Goal: Information Seeking & Learning: Find specific fact

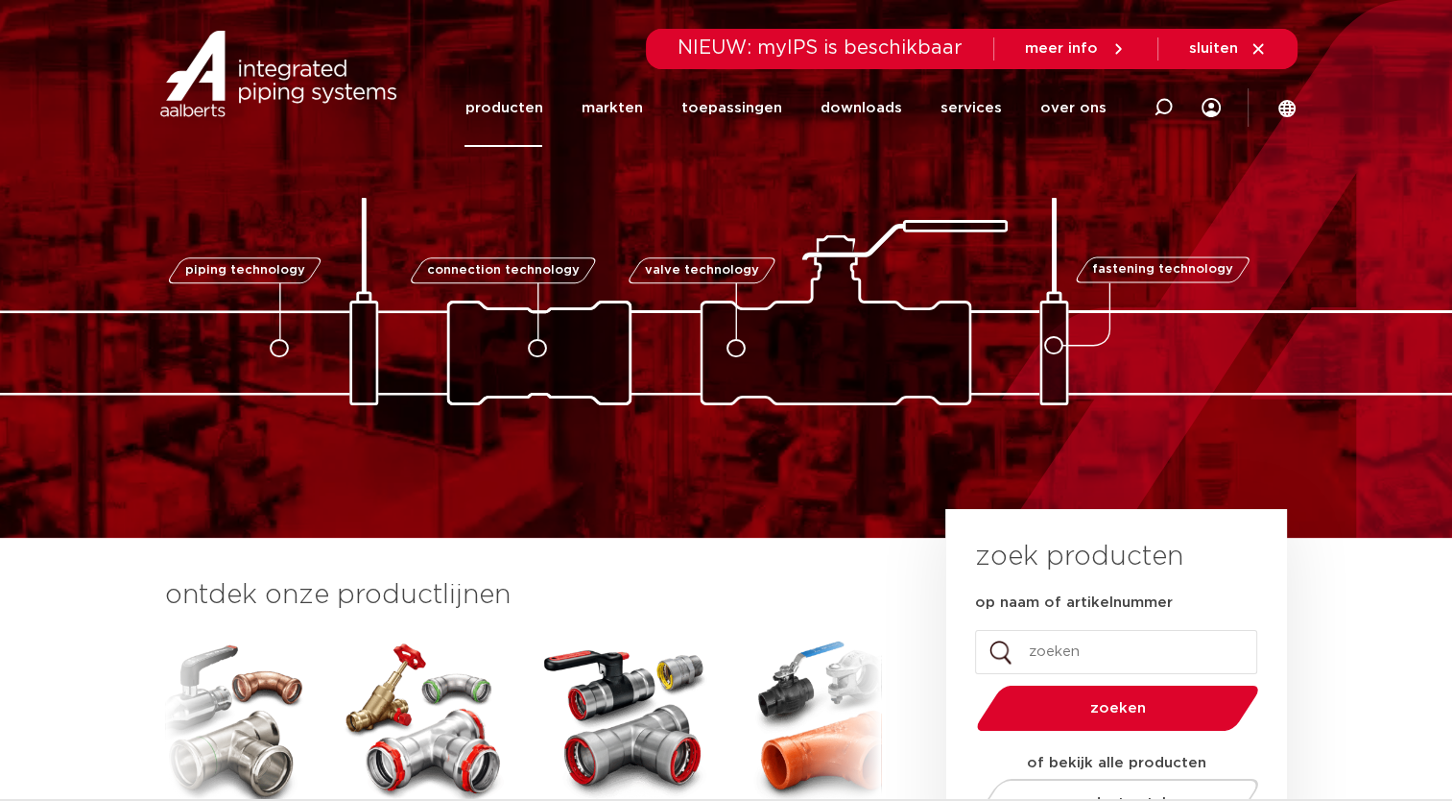
click at [542, 117] on link "producten" at bounding box center [504, 108] width 78 height 78
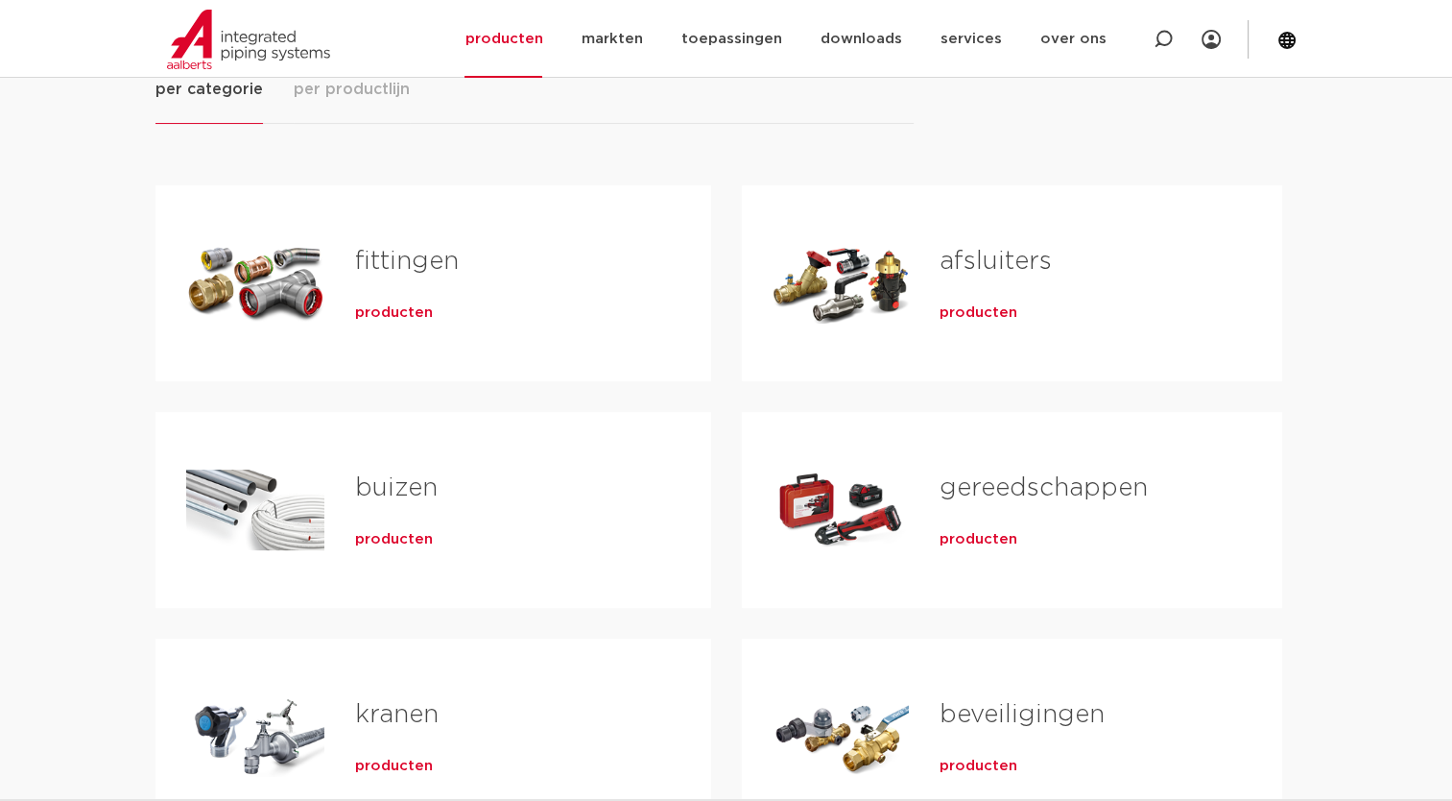
scroll to position [288, 0]
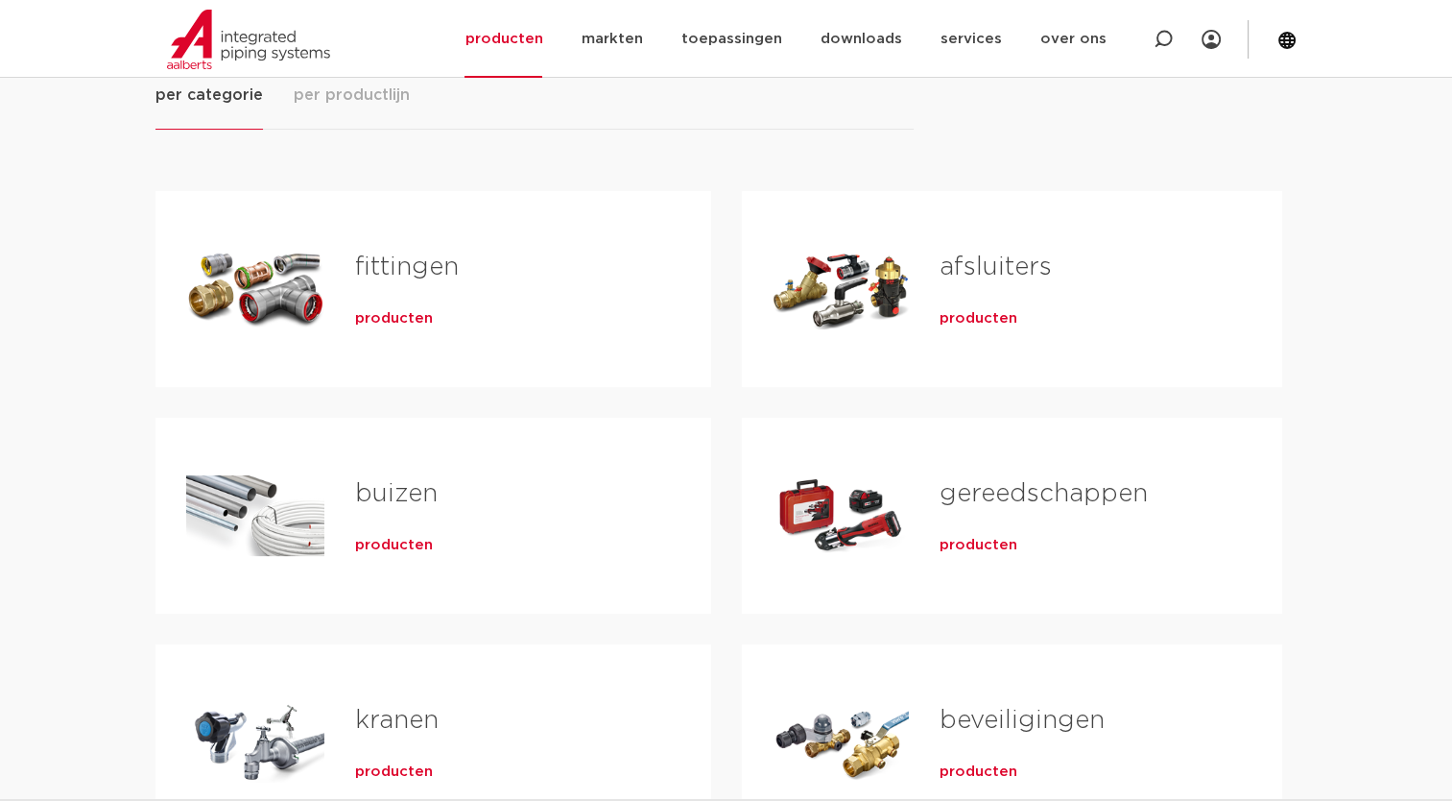
click at [391, 310] on span "producten" at bounding box center [394, 318] width 78 height 19
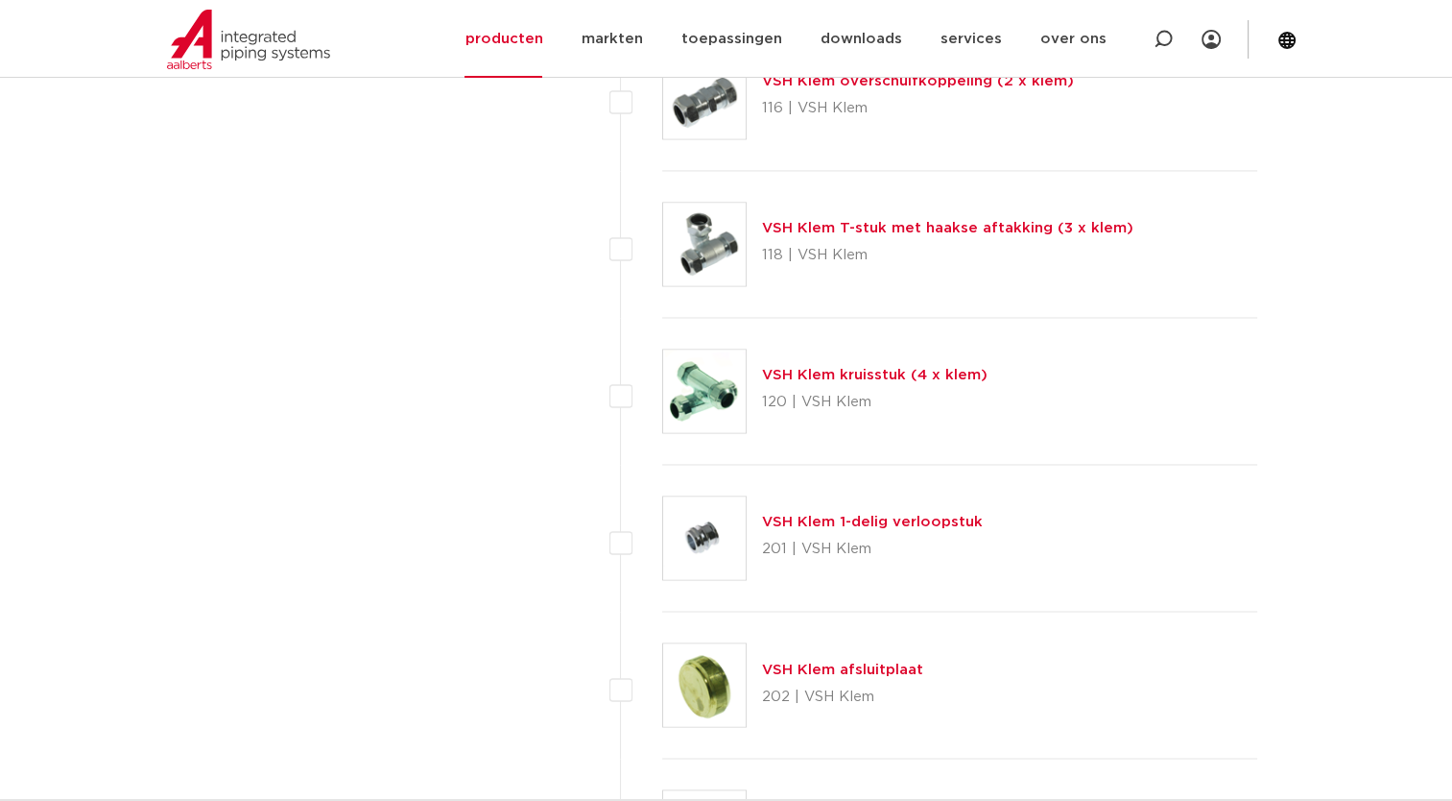
scroll to position [3168, 0]
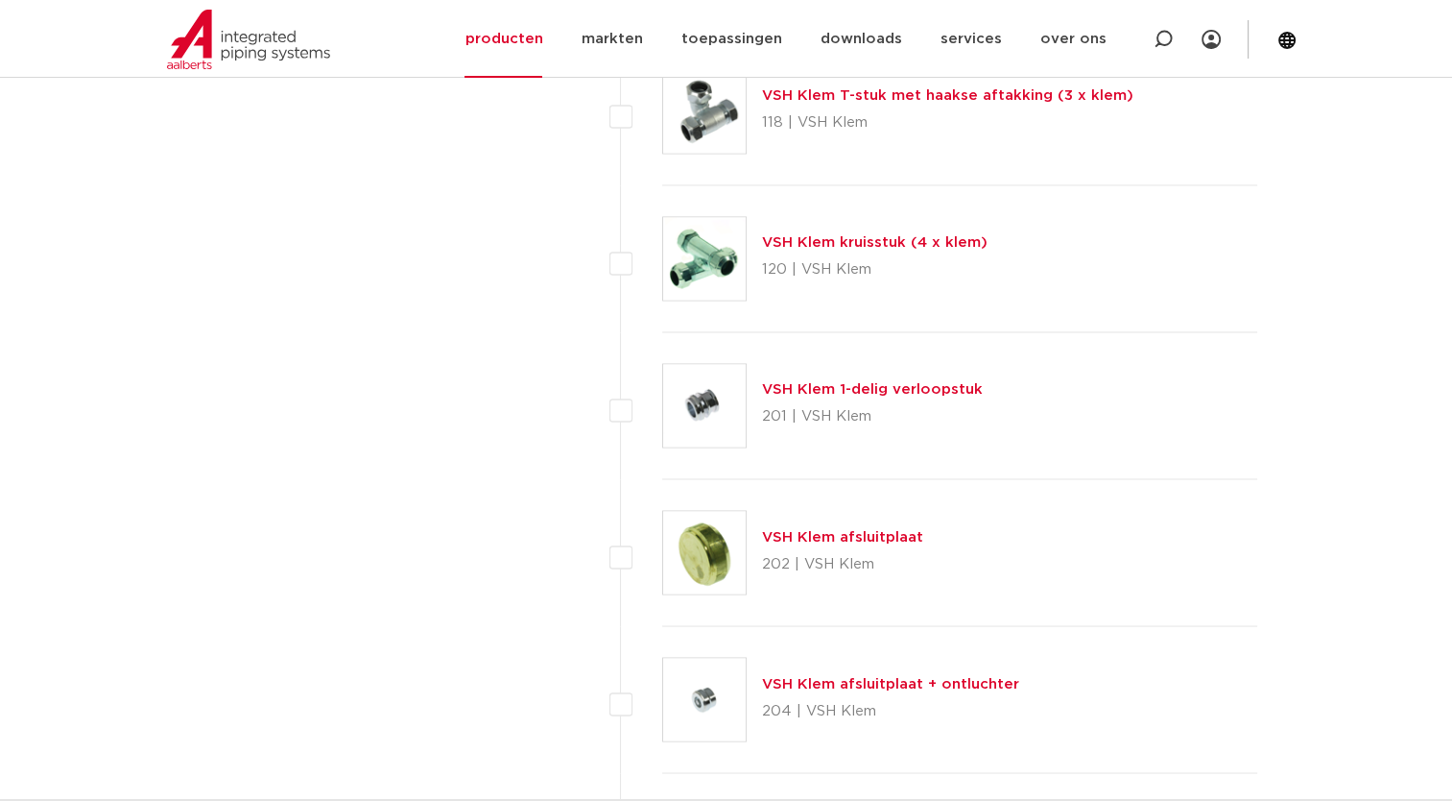
click at [712, 404] on img at bounding box center [704, 405] width 83 height 83
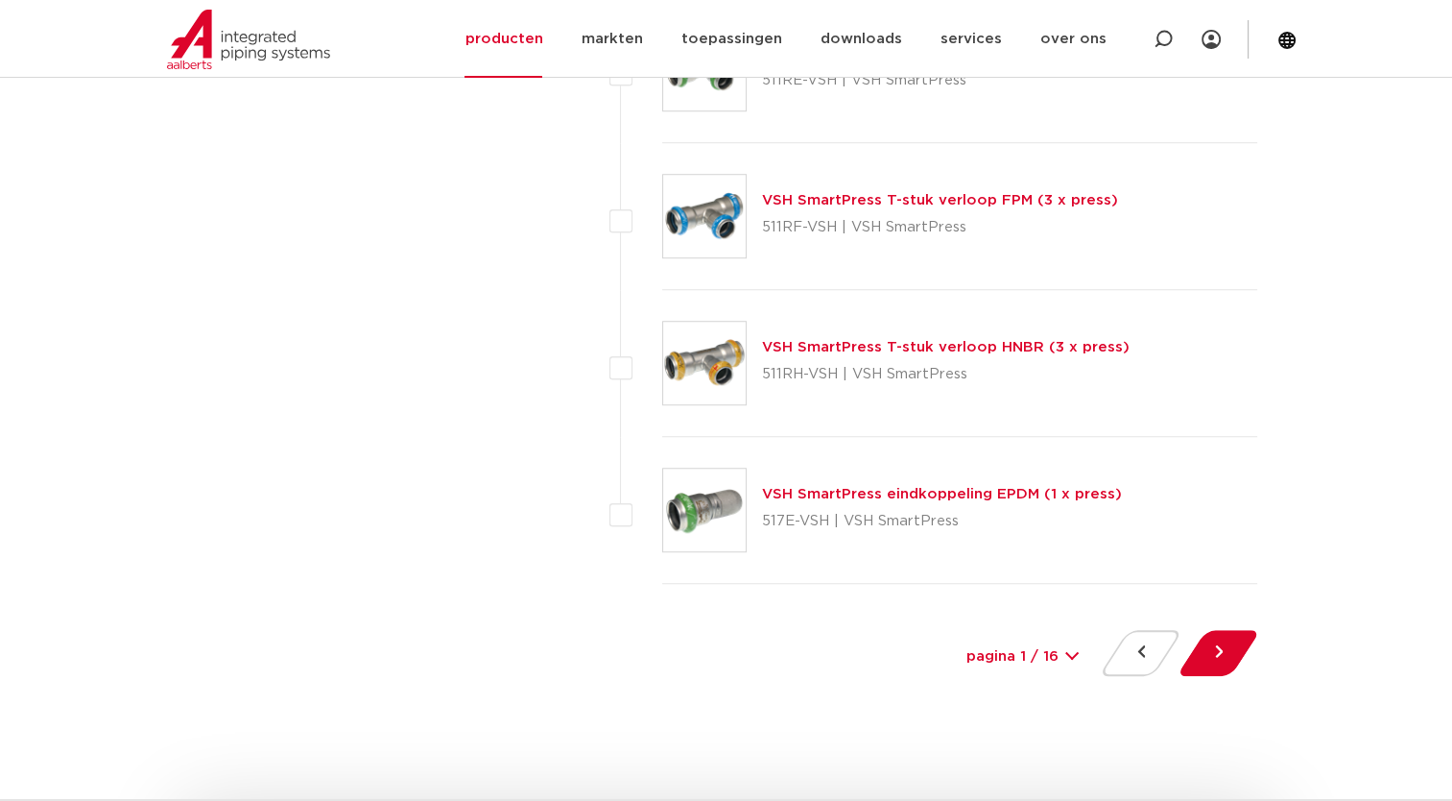
scroll to position [8639, 0]
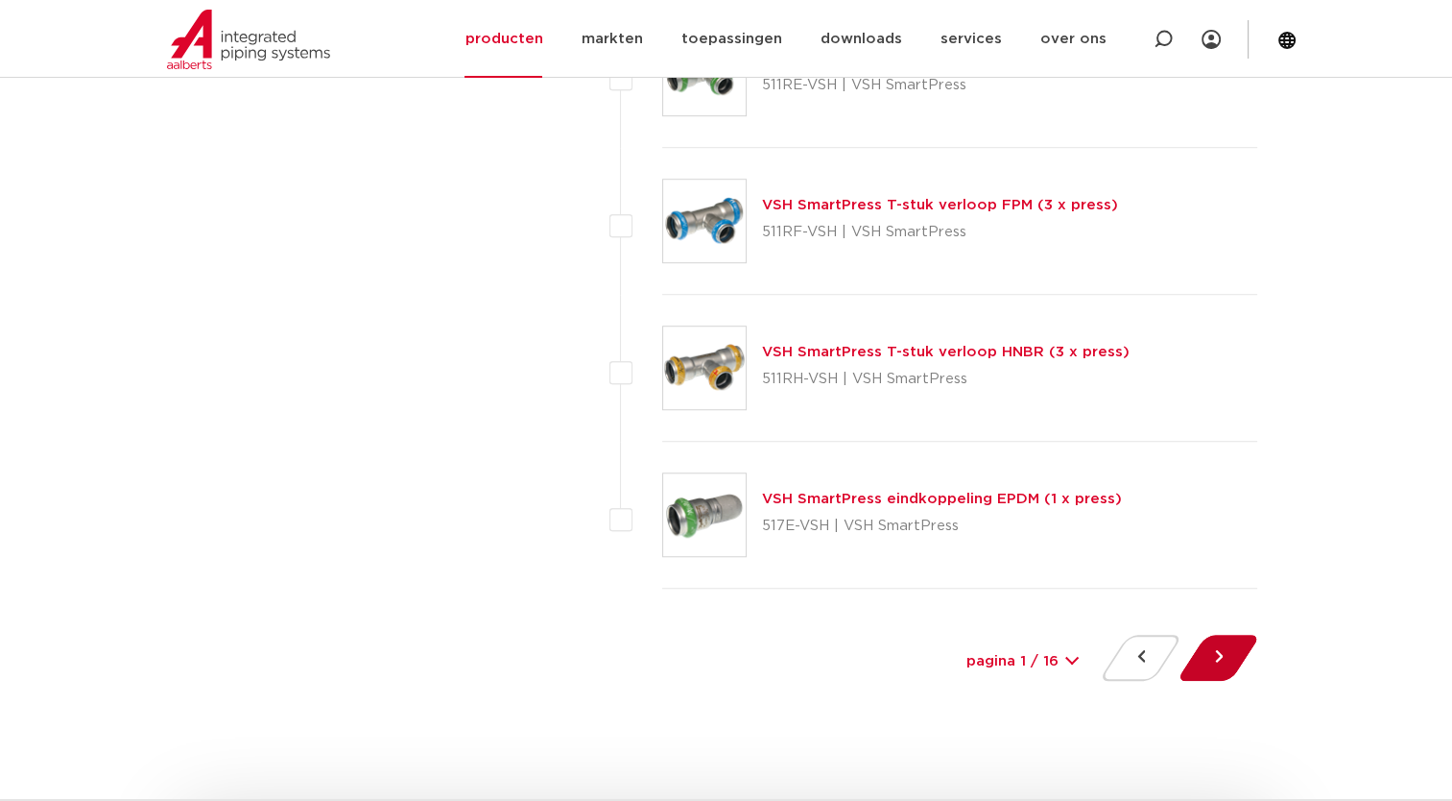
click at [1206, 643] on button at bounding box center [1218, 657] width 55 height 46
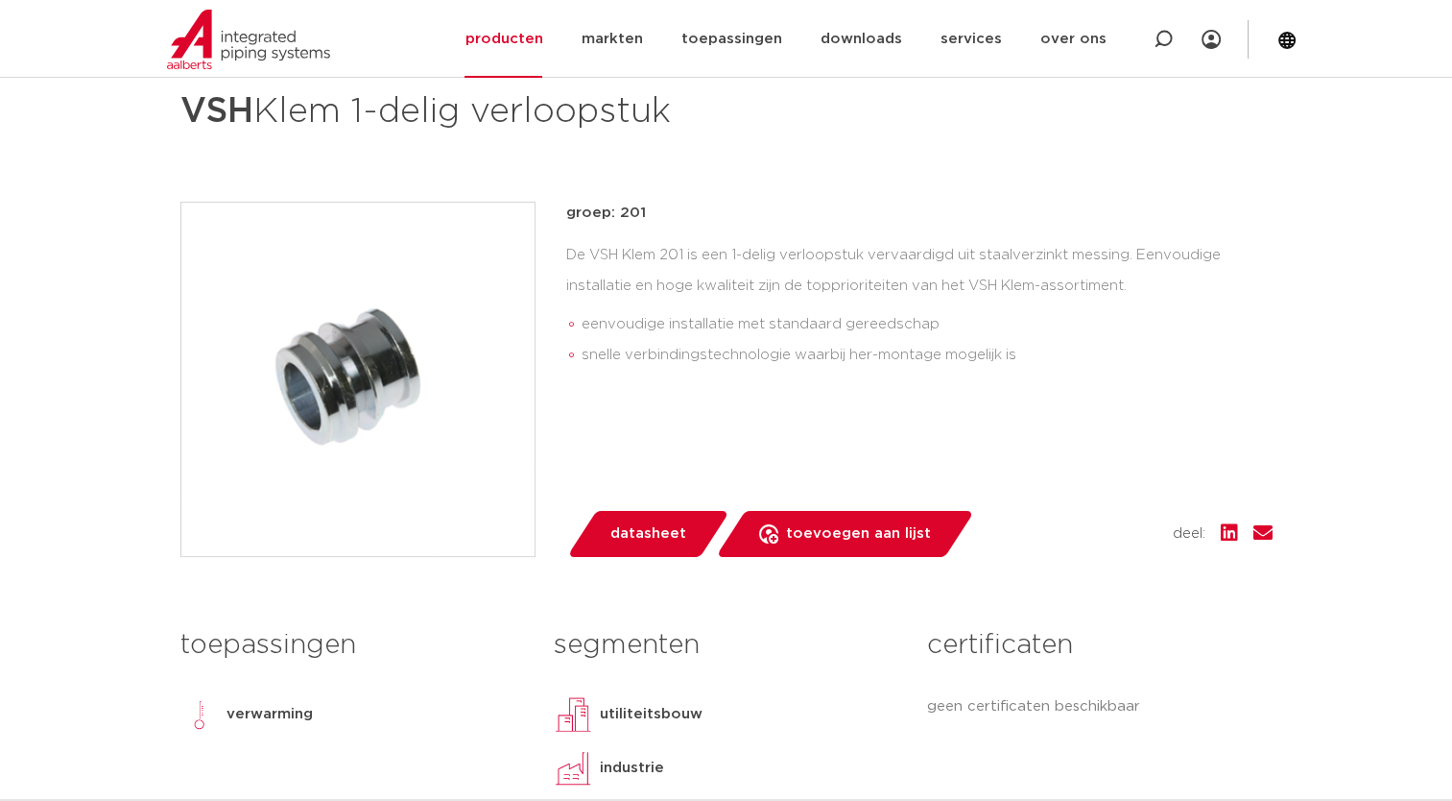
click at [336, 427] on img at bounding box center [357, 379] width 353 height 353
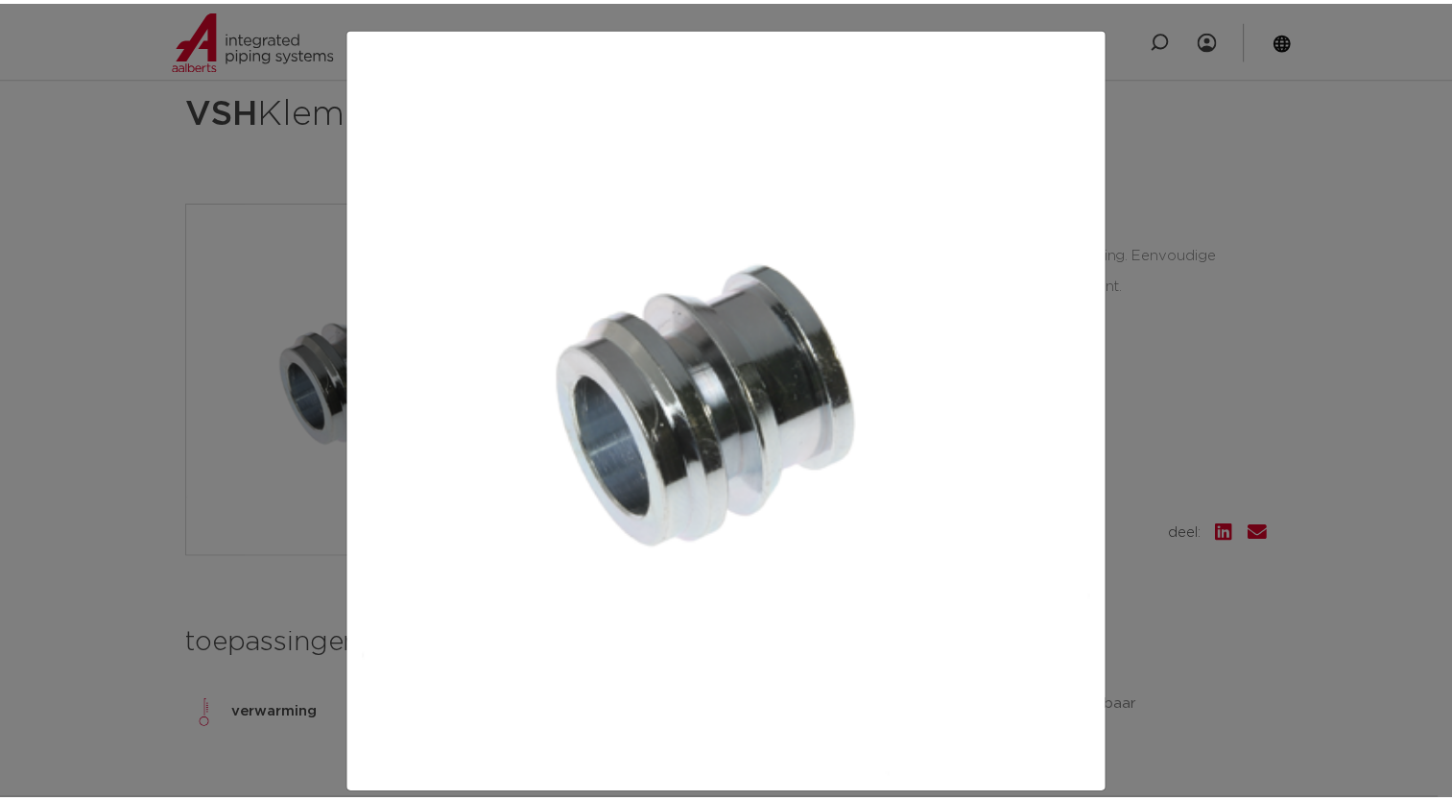
scroll to position [2, 0]
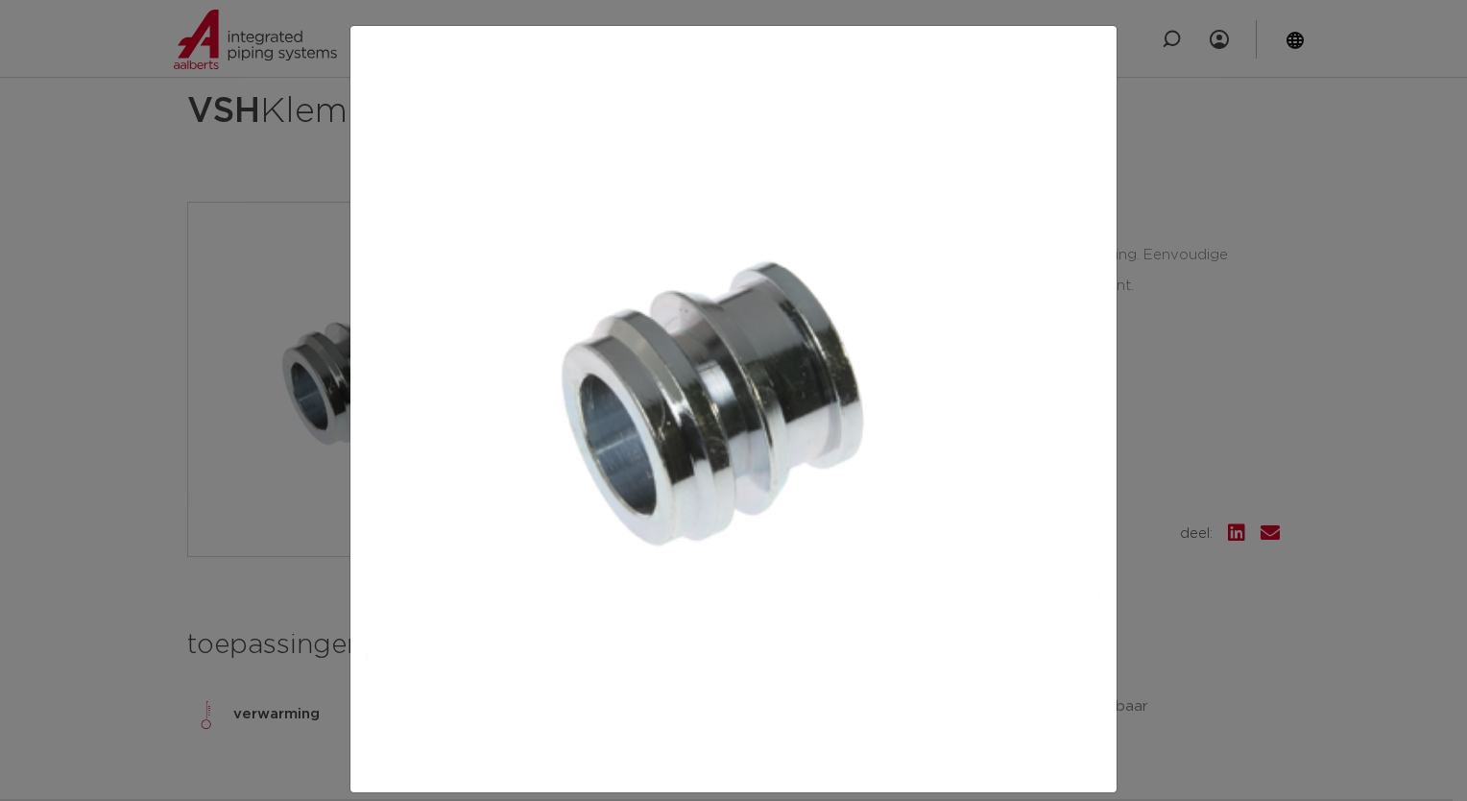
click at [1206, 259] on div at bounding box center [733, 400] width 1467 height 801
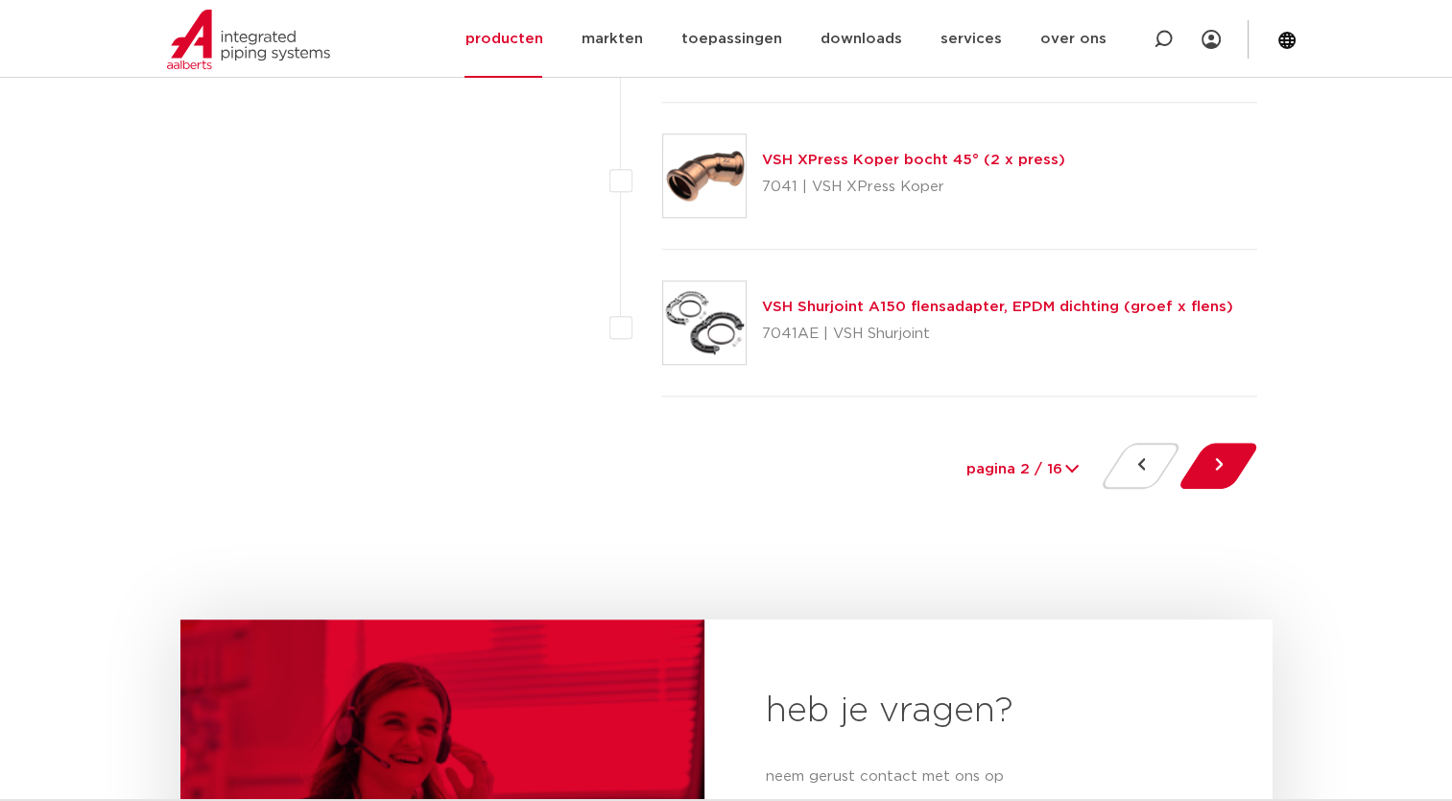
scroll to position [9119, 0]
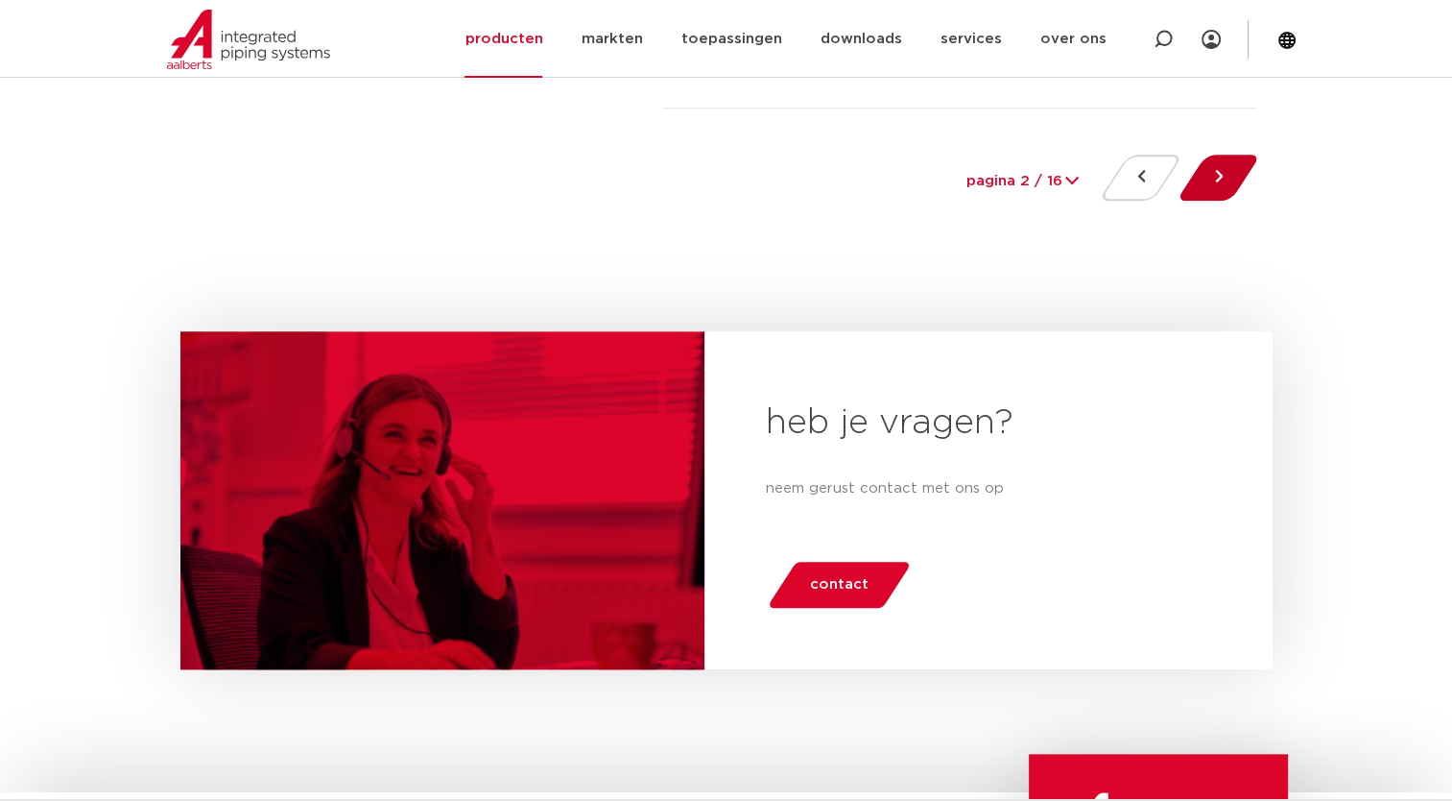
click at [1236, 171] on button at bounding box center [1218, 178] width 55 height 46
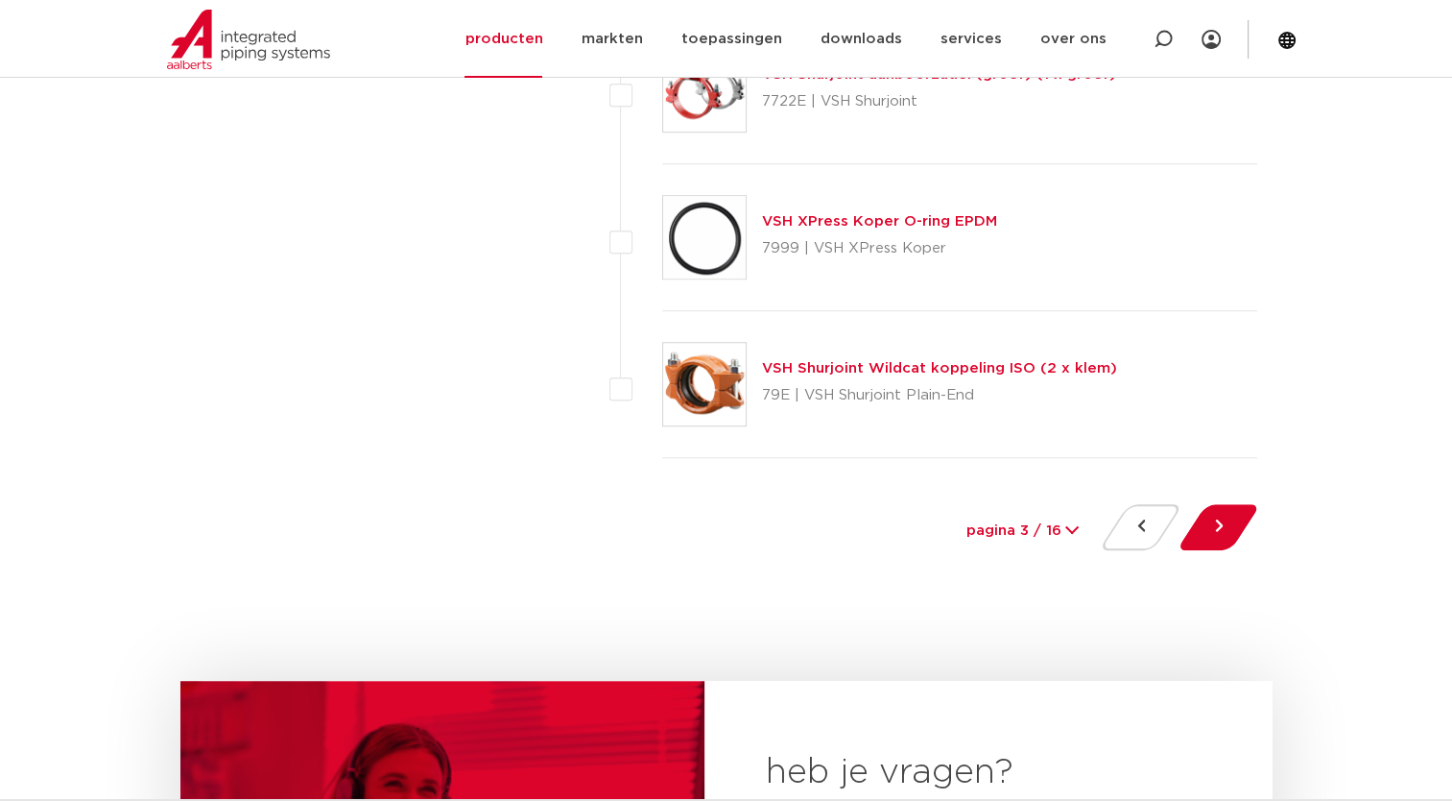
scroll to position [8927, 0]
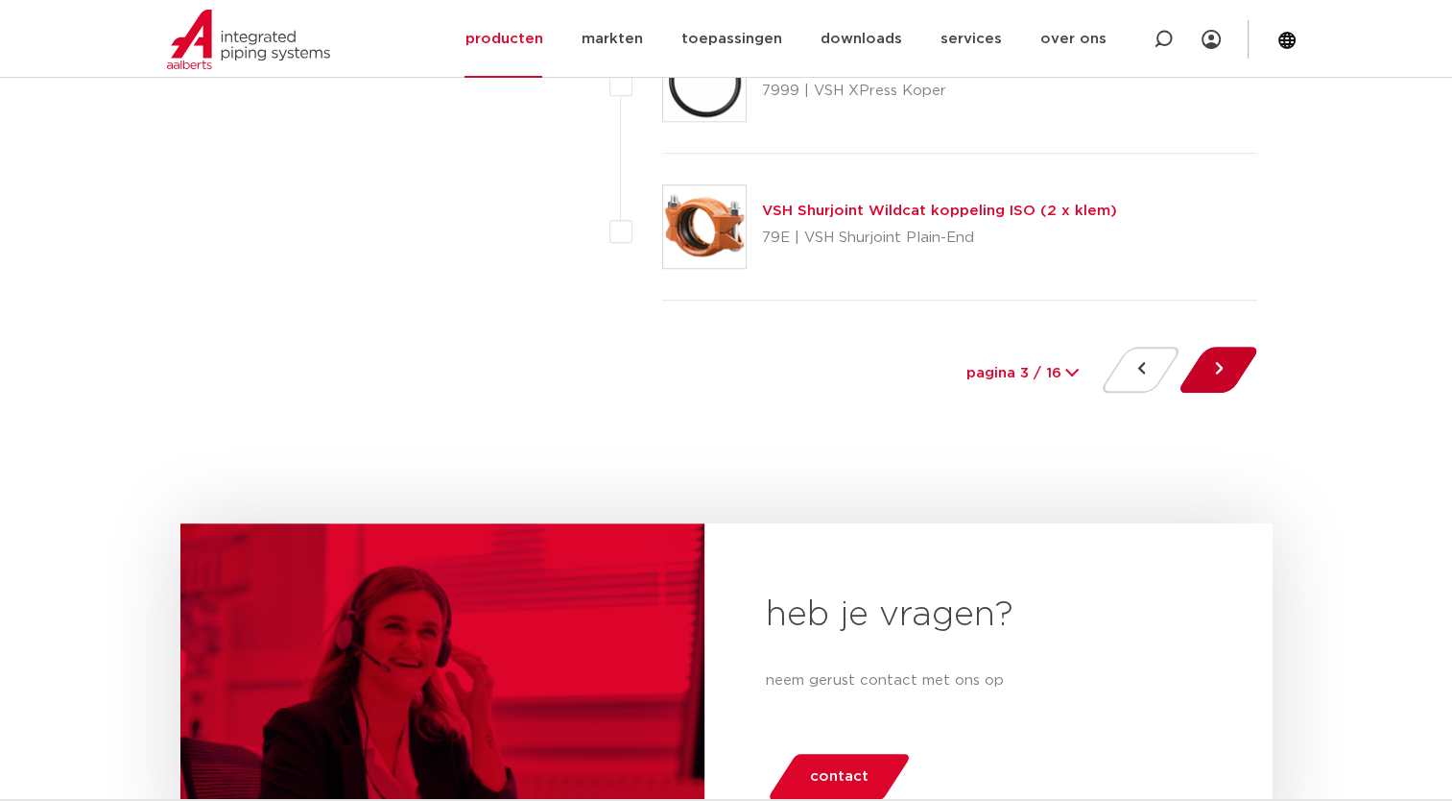
click at [1207, 369] on button at bounding box center [1218, 370] width 55 height 46
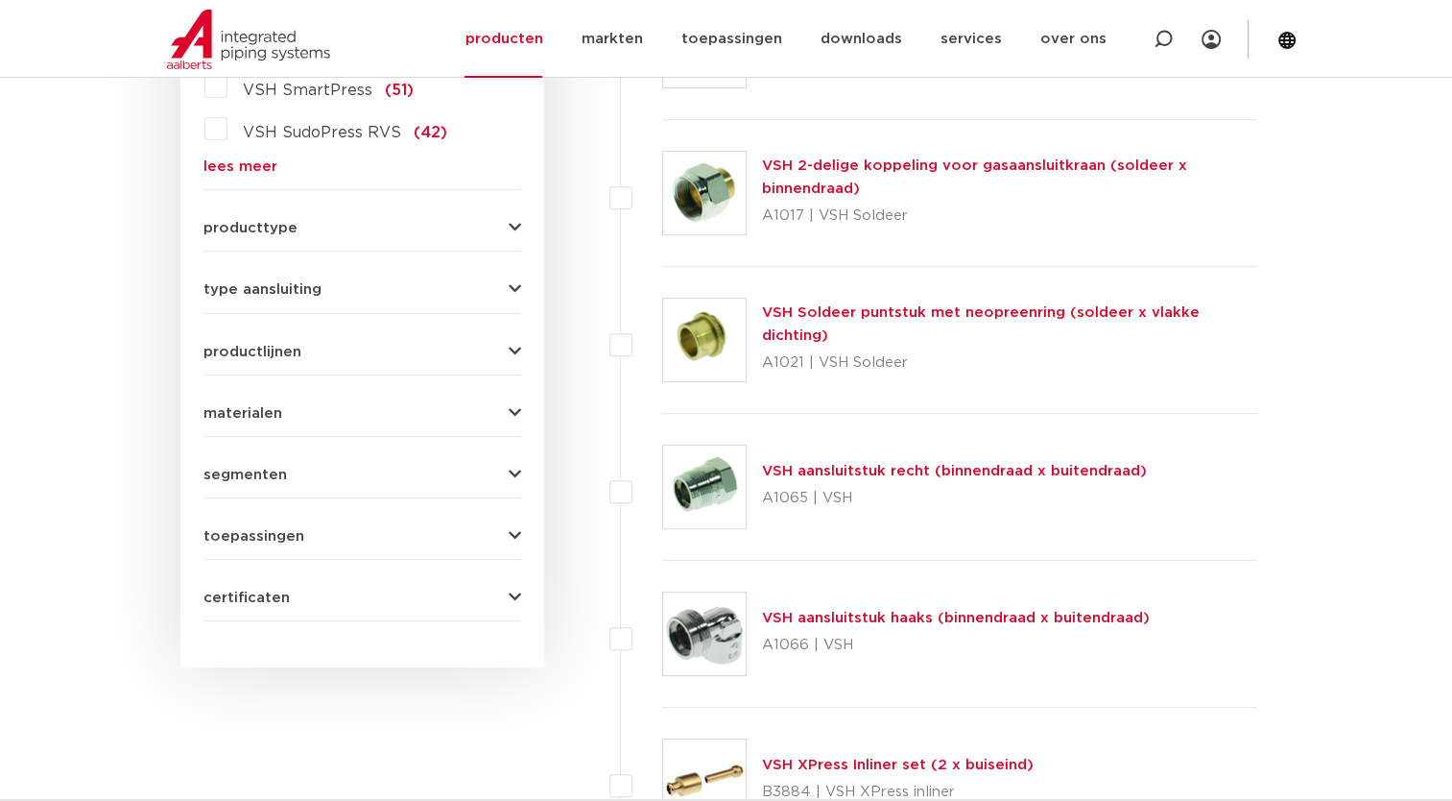
scroll to position [768, 0]
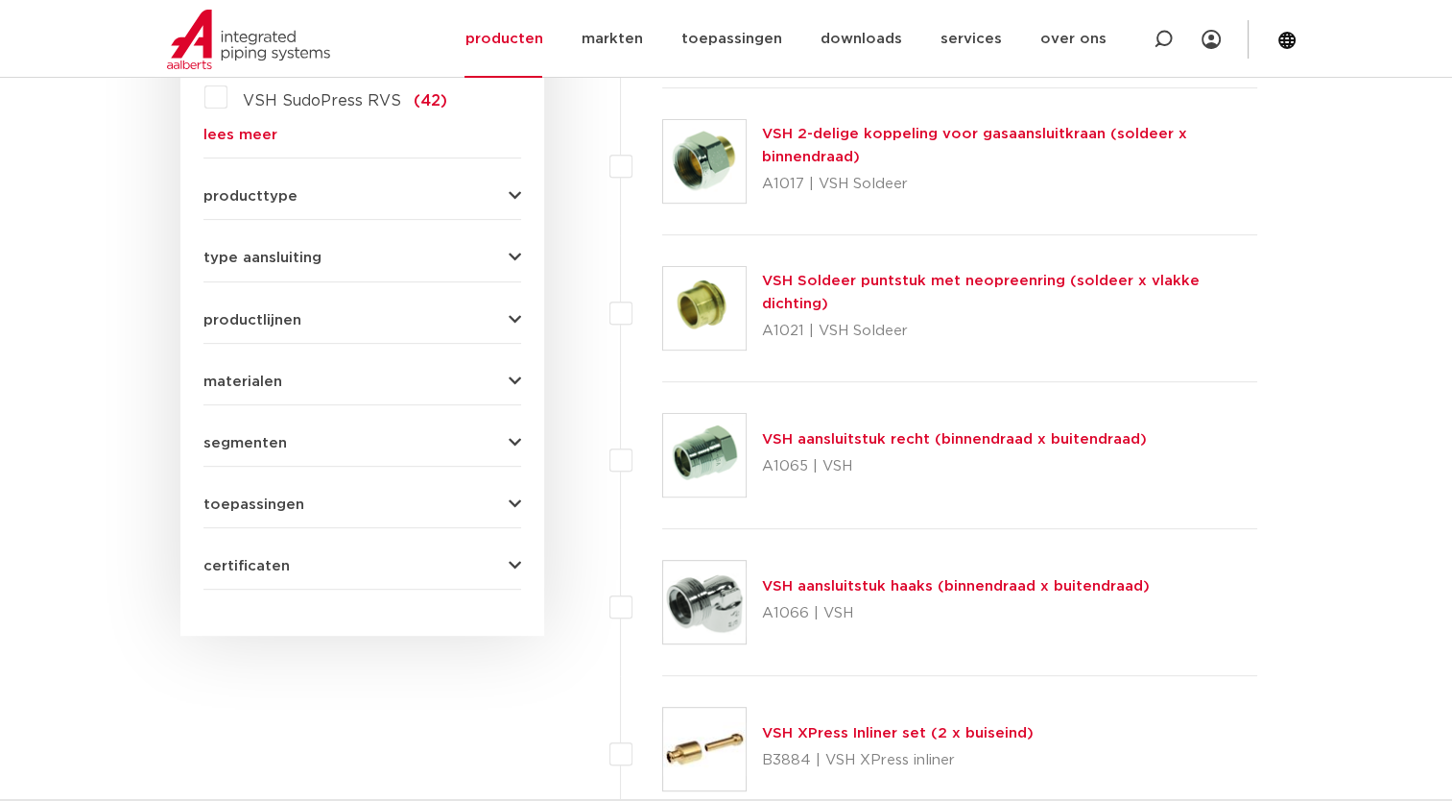
click at [828, 438] on link "VSH aansluitstuk recht (binnendraad x buitendraad)" at bounding box center [954, 439] width 385 height 14
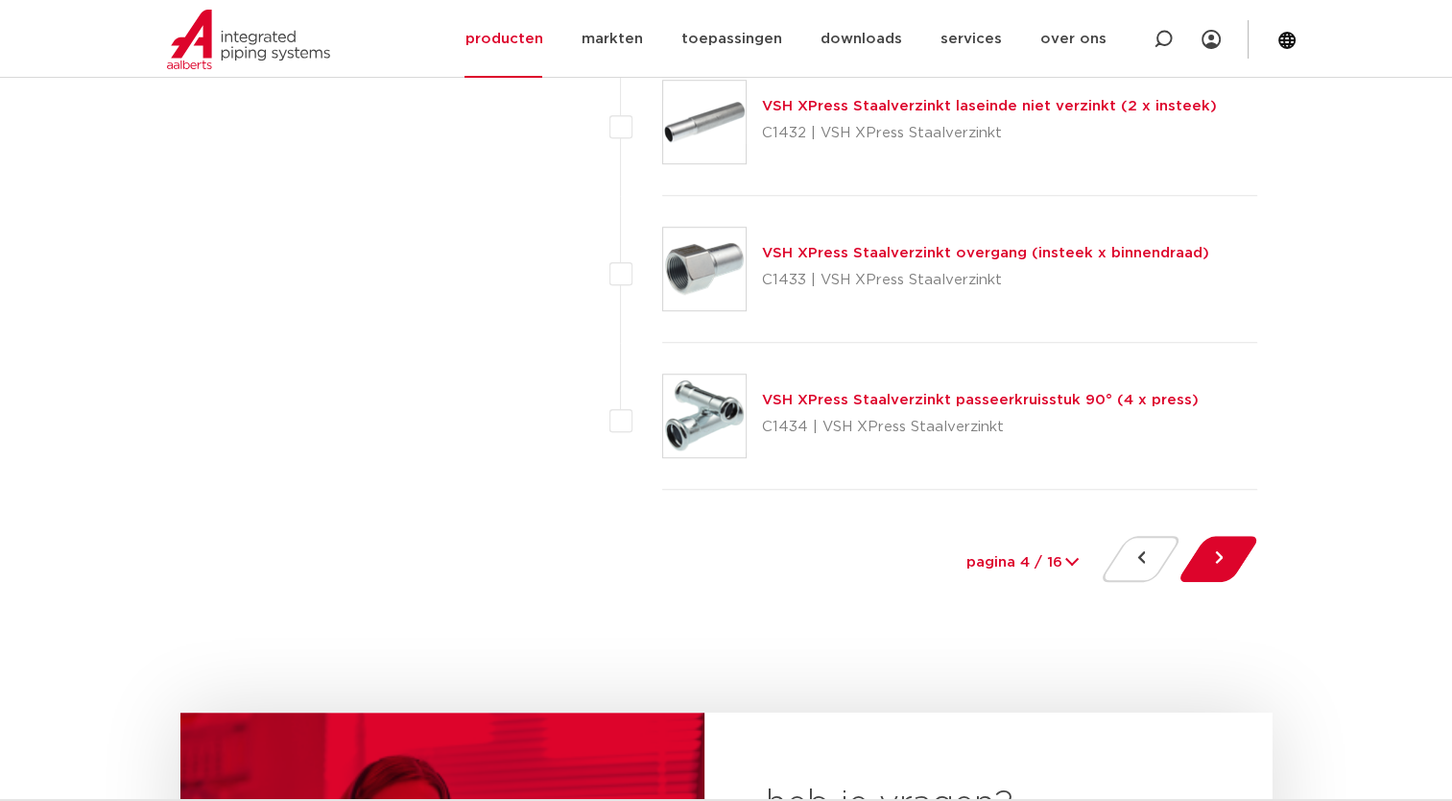
scroll to position [8927, 0]
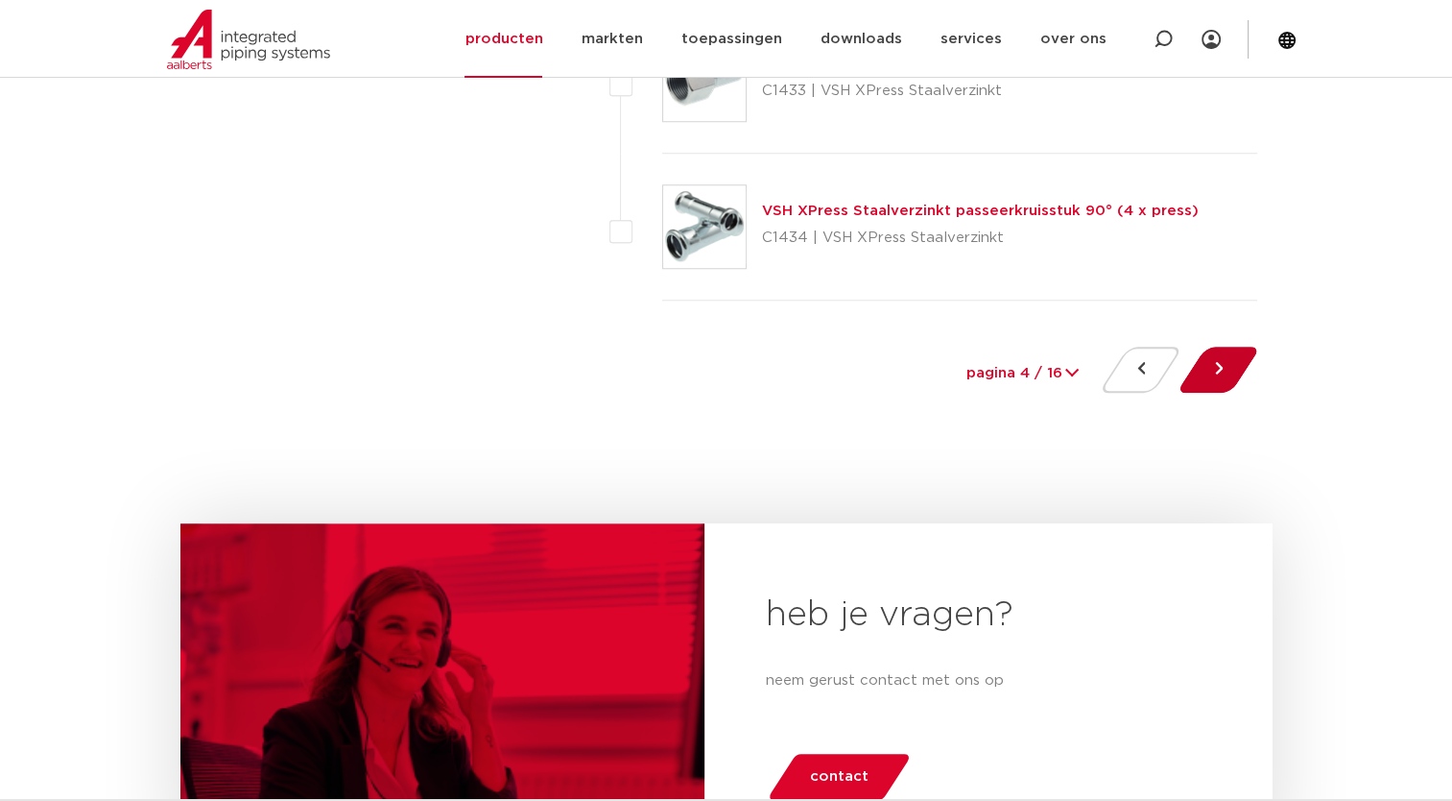
click at [1227, 353] on button at bounding box center [1218, 370] width 55 height 46
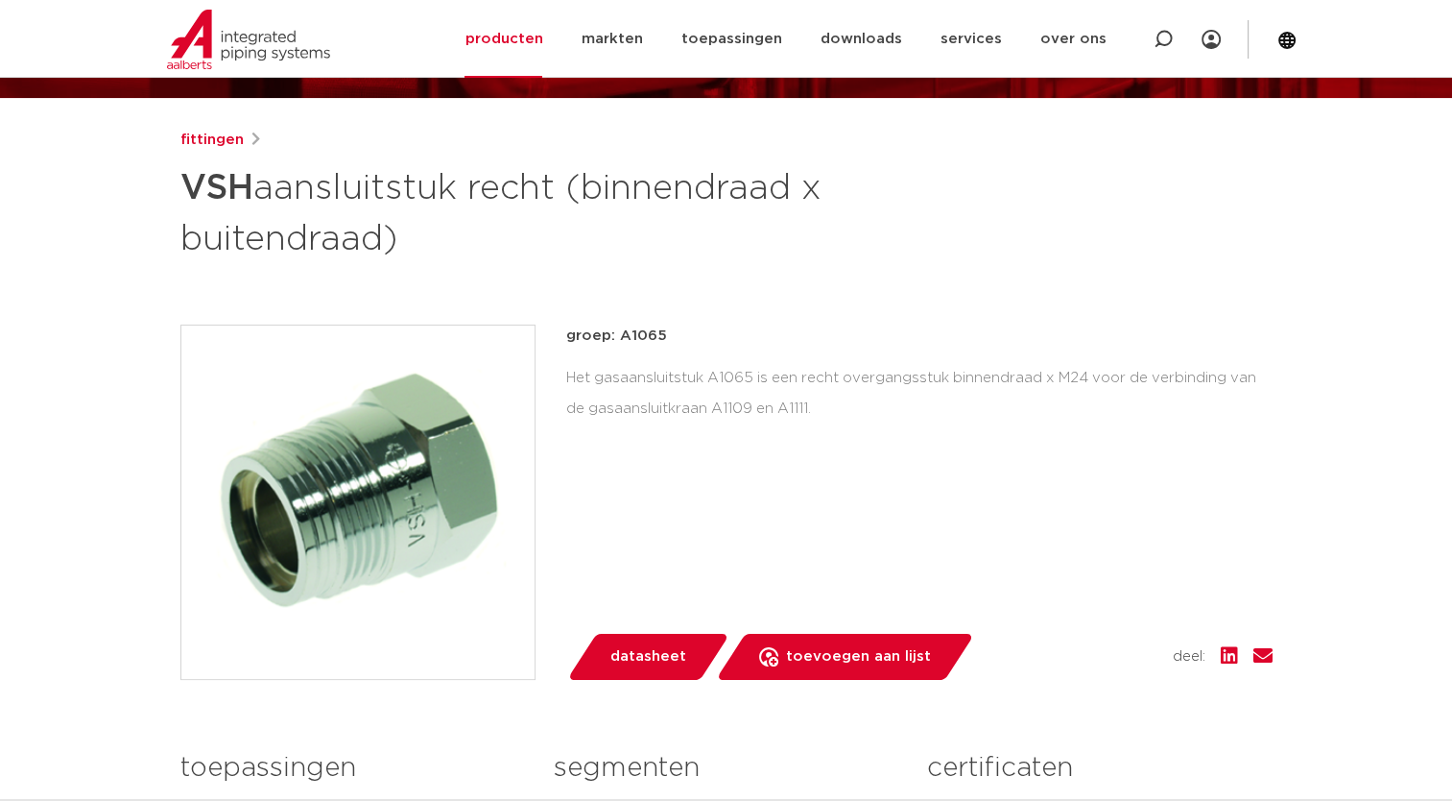
scroll to position [288, 0]
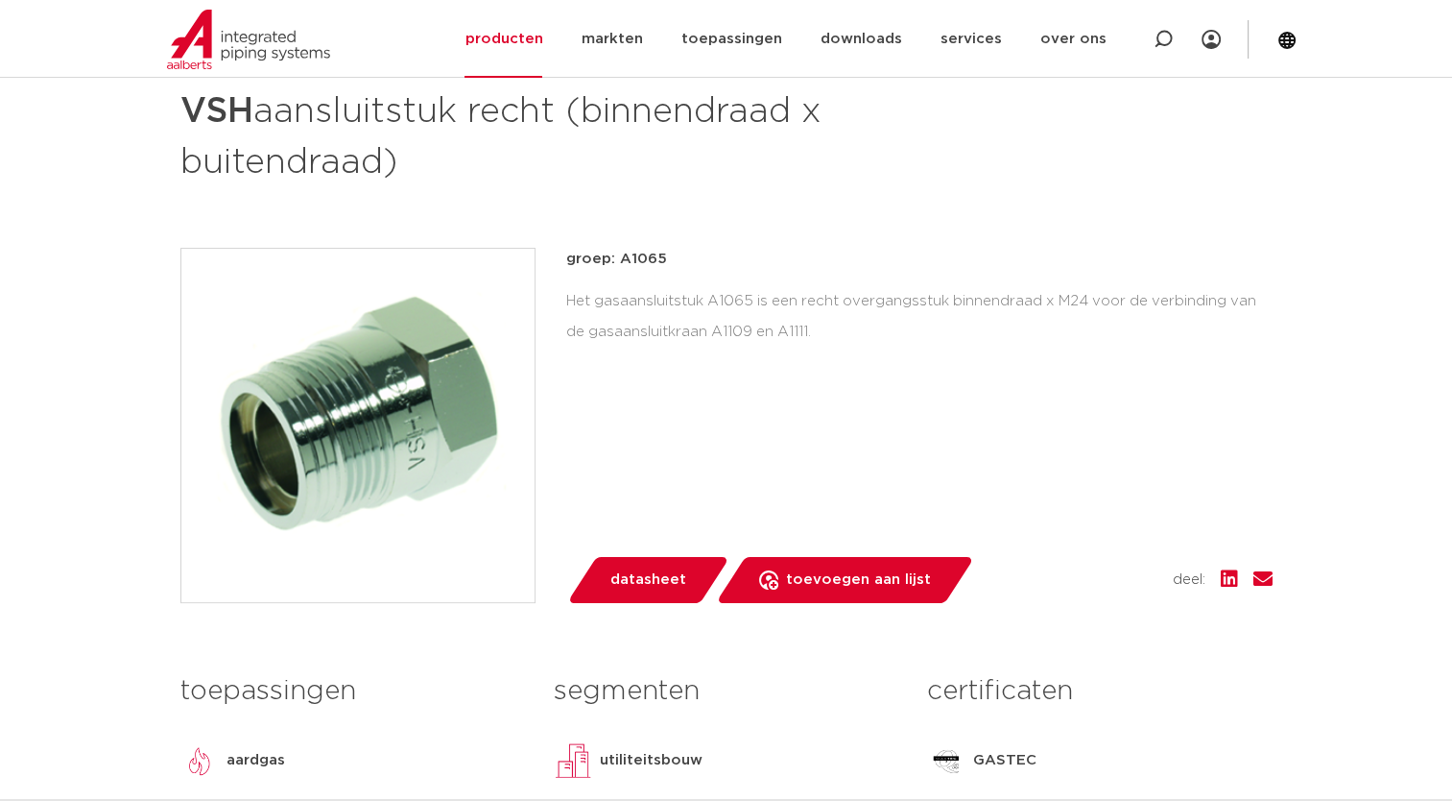
drag, startPoint x: 799, startPoint y: 333, endPoint x: 566, endPoint y: 301, distance: 234.4
click at [566, 301] on div "Het gasaansluitstuk A1065 is een recht overgangsstuk binnendraad x M24 voor de …" at bounding box center [919, 316] width 706 height 61
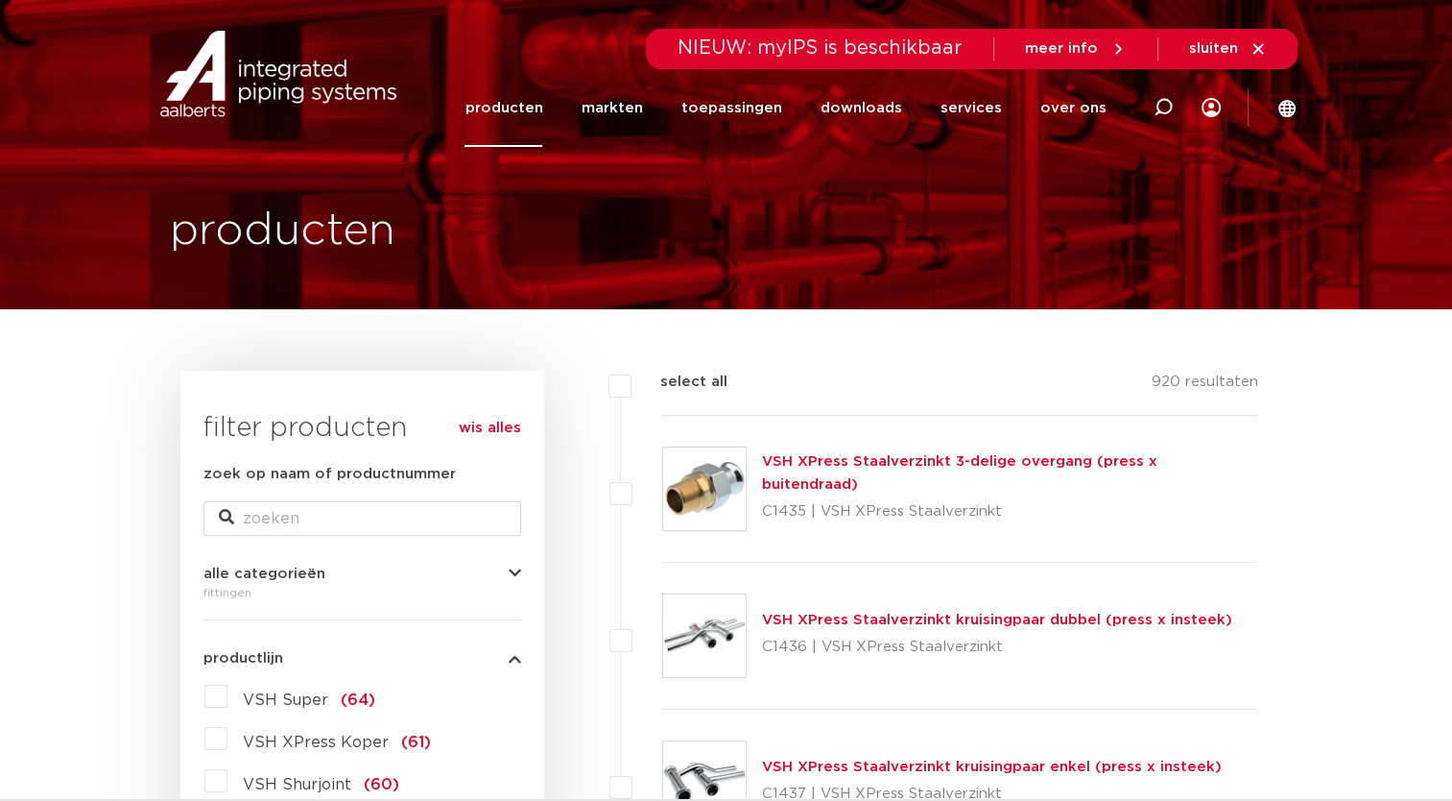
click at [703, 474] on img at bounding box center [704, 488] width 83 height 83
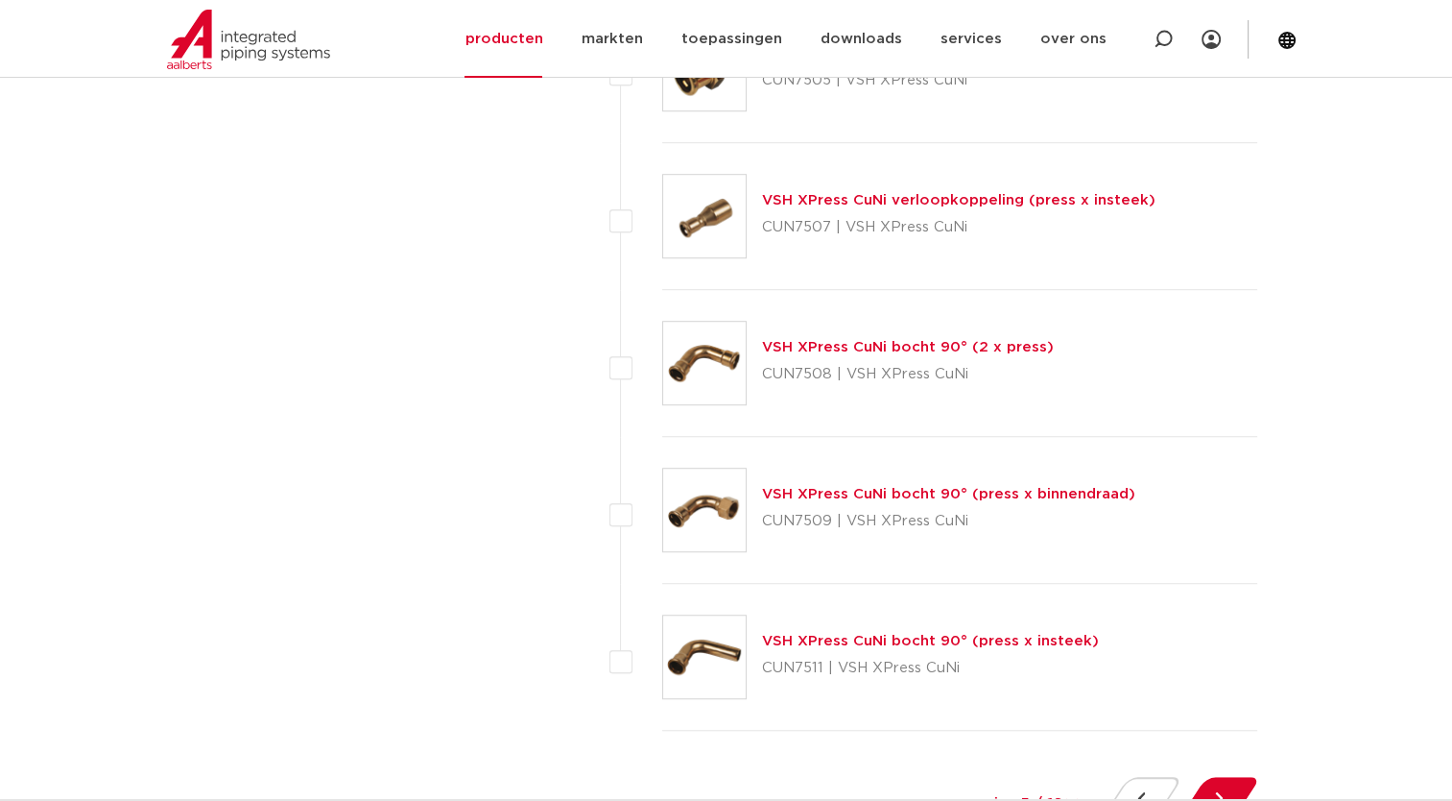
scroll to position [8735, 0]
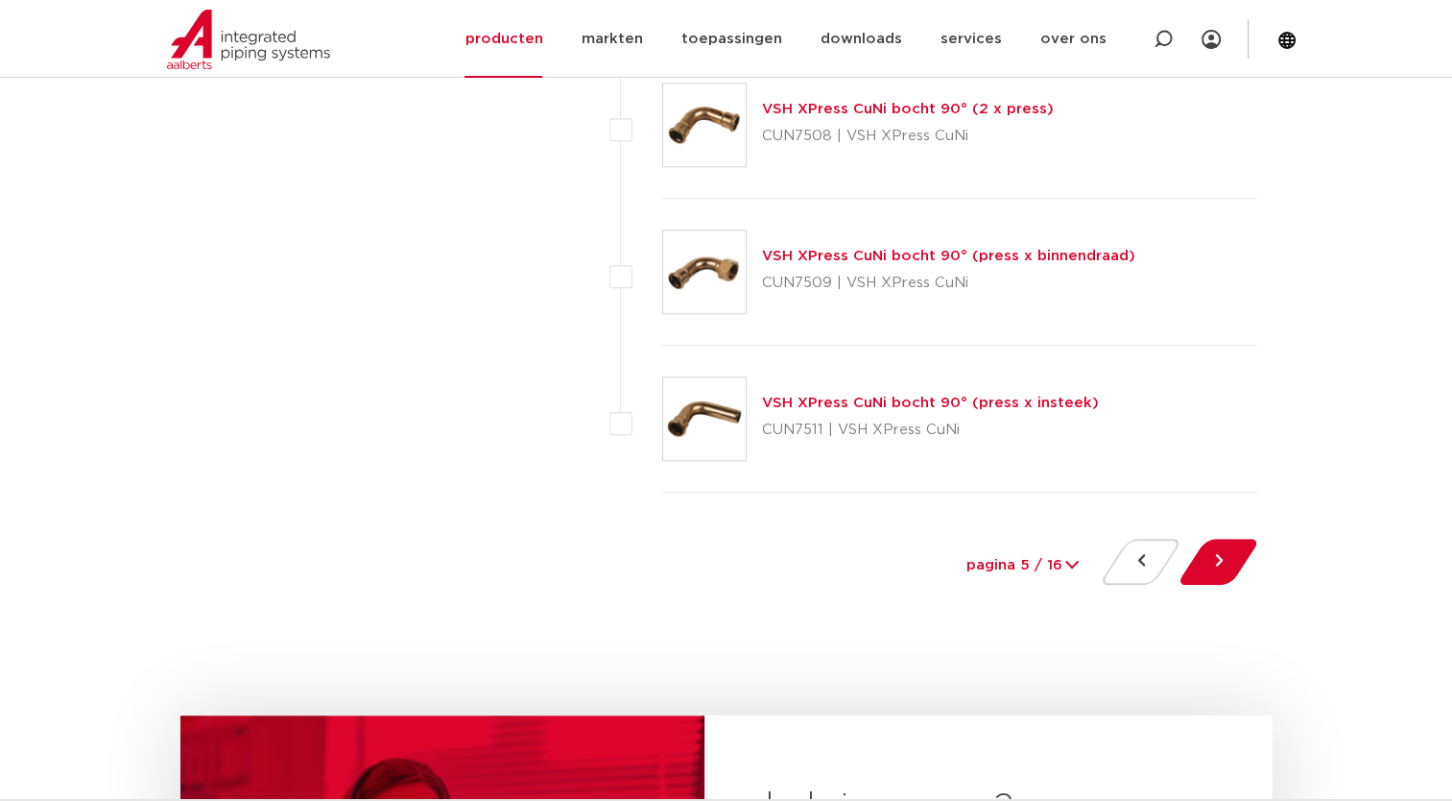
click at [1242, 545] on button at bounding box center [1218, 561] width 55 height 46
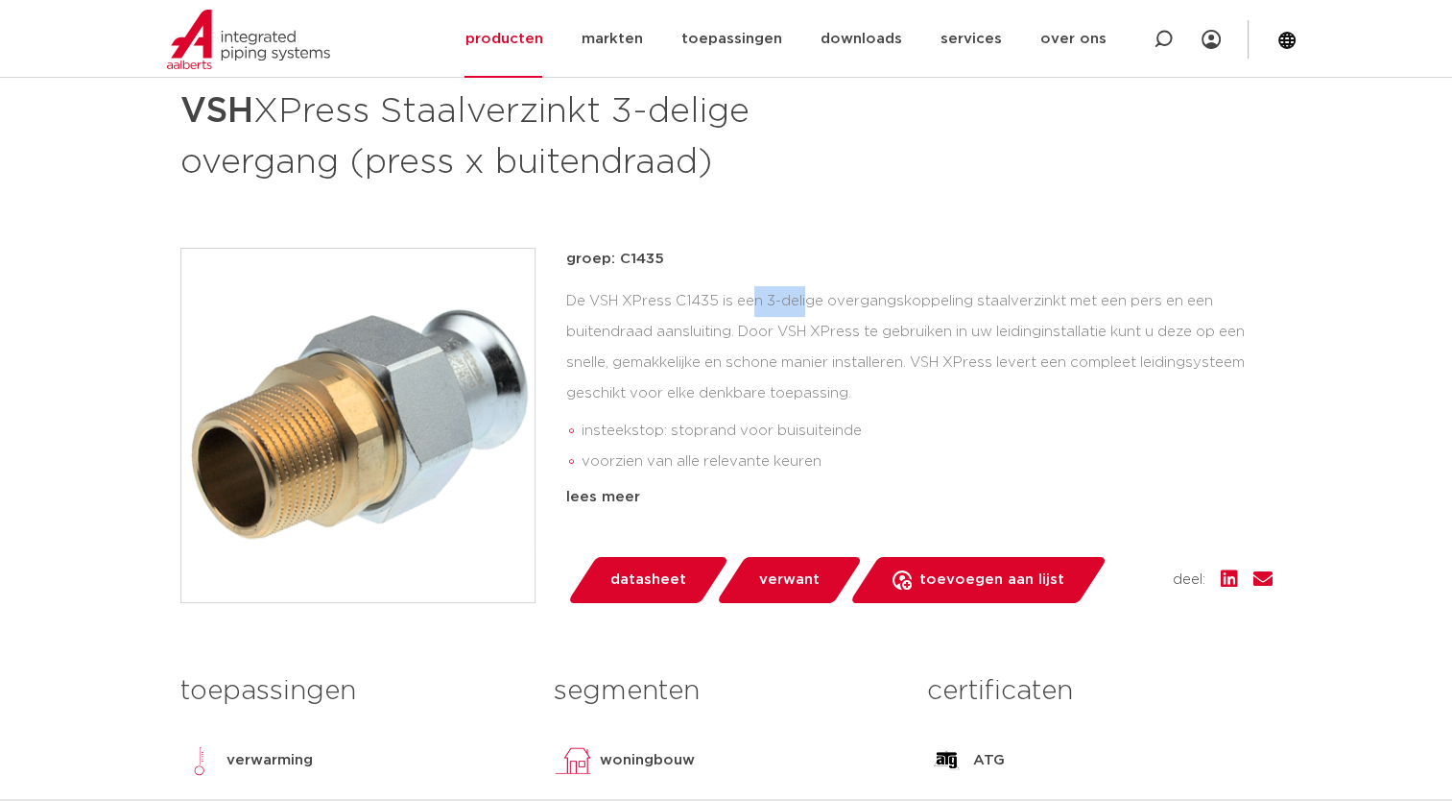
drag, startPoint x: 599, startPoint y: 301, endPoint x: 665, endPoint y: 306, distance: 66.4
click at [665, 306] on div "De VSH XPress C1435 is een 3-delige overgangskoppeling staalverzinkt met een pe…" at bounding box center [919, 382] width 706 height 192
click at [632, 328] on div "De VSH XPress C1435 is een 3-delige overgangskoppeling staalverzinkt met een pe…" at bounding box center [919, 382] width 706 height 192
drag, startPoint x: 614, startPoint y: 336, endPoint x: 786, endPoint y: 336, distance: 171.8
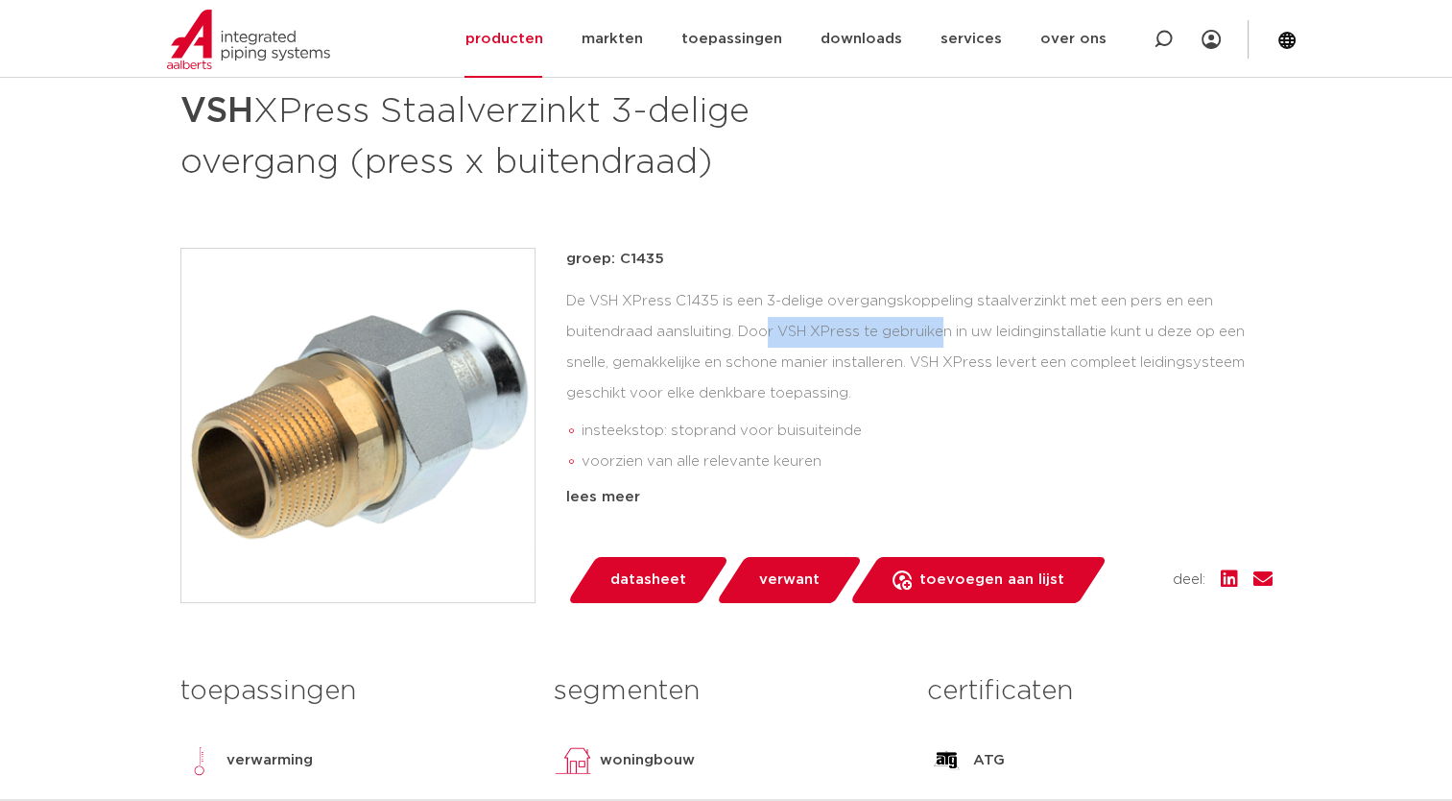
click at [786, 336] on div "De VSH XPress C1435 is een 3-delige overgangskoppeling staalverzinkt met een pe…" at bounding box center [919, 382] width 706 height 192
click at [634, 360] on div "De VSH XPress C1435 is een 3-delige overgangskoppeling staalverzinkt met een pe…" at bounding box center [919, 382] width 706 height 192
drag, startPoint x: 701, startPoint y: 389, endPoint x: 814, endPoint y: 389, distance: 113.3
click at [814, 389] on div "De VSH XPress C1435 is een 3-delige overgangskoppeling staalverzinkt met een pe…" at bounding box center [919, 382] width 706 height 192
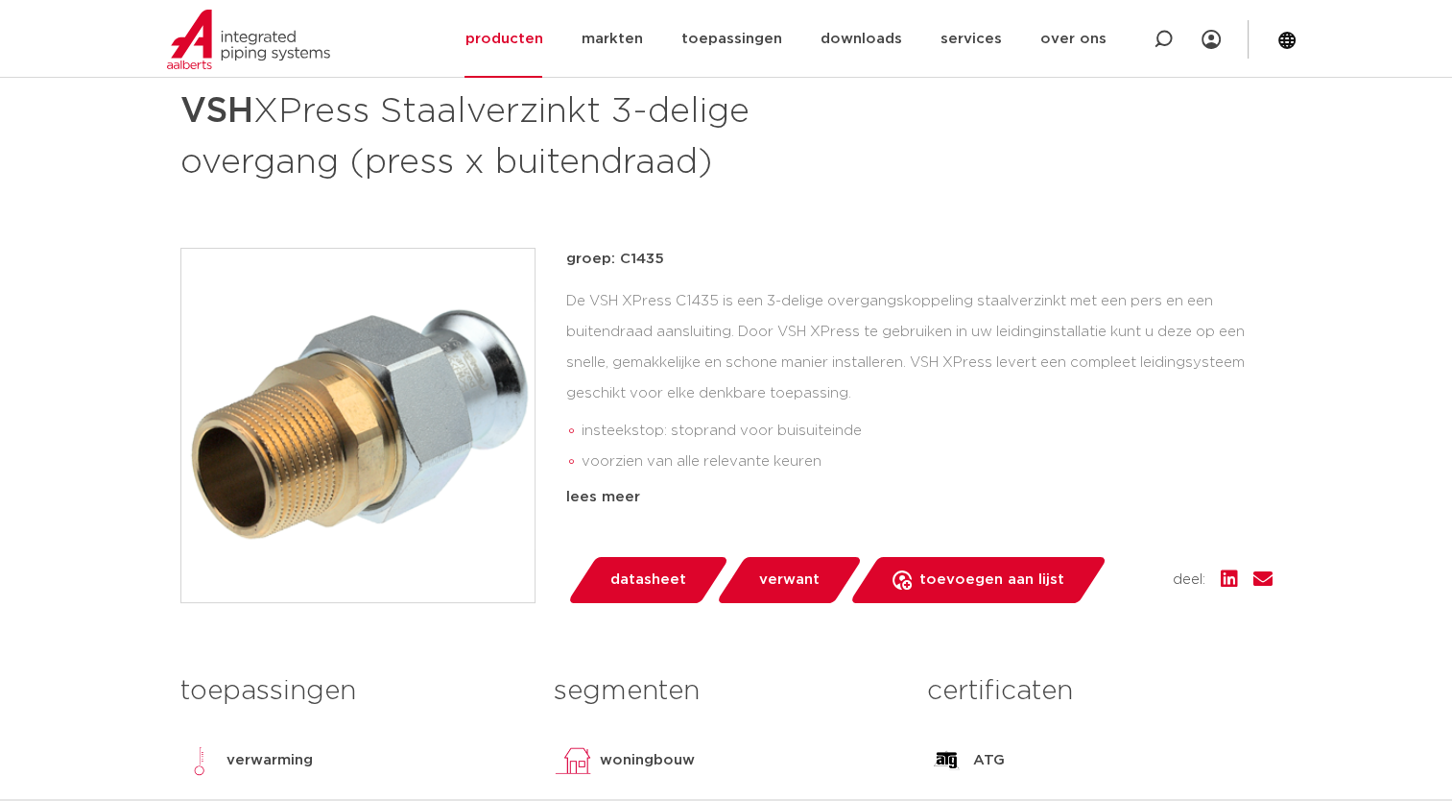
click at [814, 389] on div "De VSH XPress C1435 is een 3-delige overgangskoppeling staalverzinkt met een pe…" at bounding box center [919, 382] width 706 height 192
drag, startPoint x: 814, startPoint y: 389, endPoint x: 879, endPoint y: 402, distance: 66.6
click at [879, 402] on div "De VSH XPress C1435 is een 3-delige overgangskoppeling staalverzinkt met een pe…" at bounding box center [919, 382] width 706 height 192
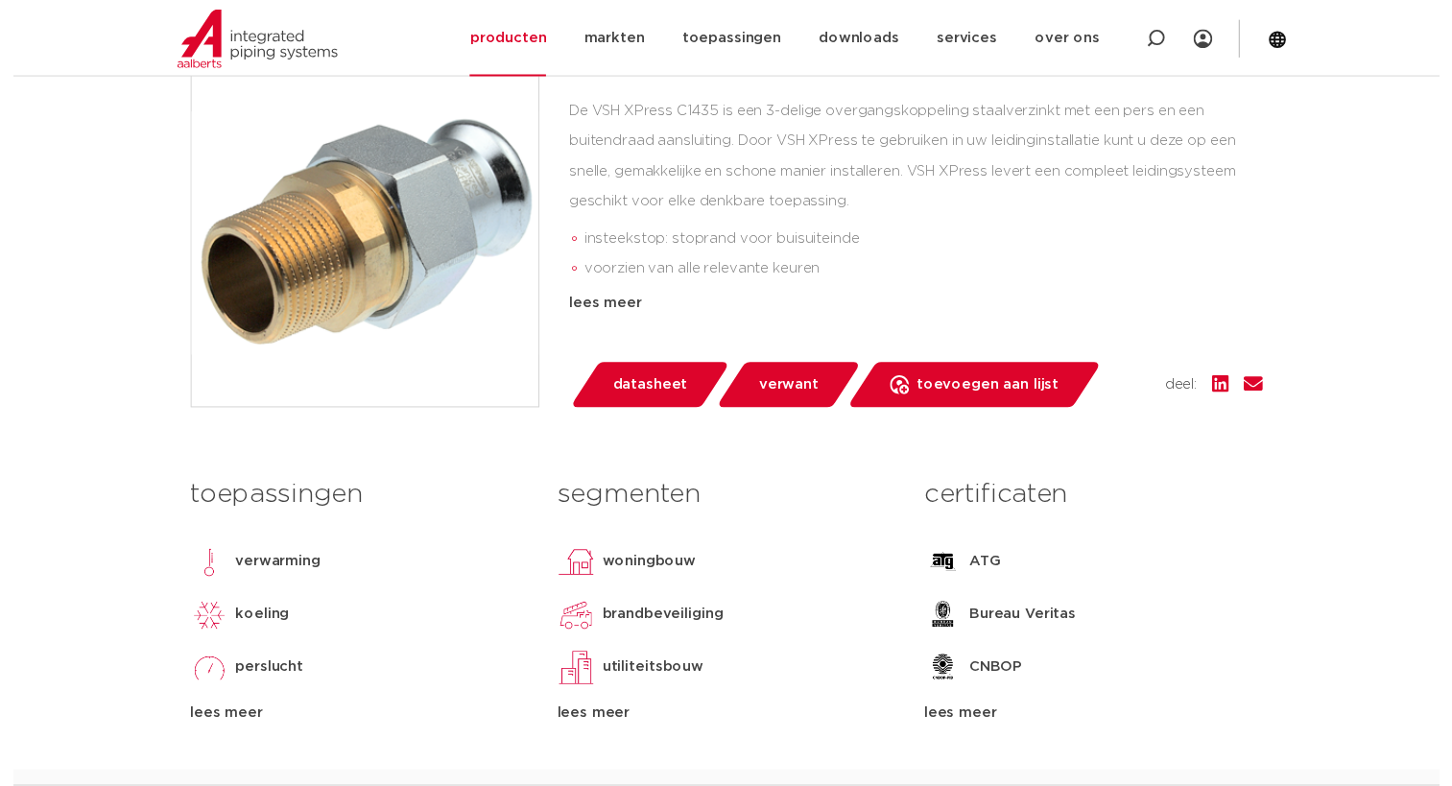
scroll to position [672, 0]
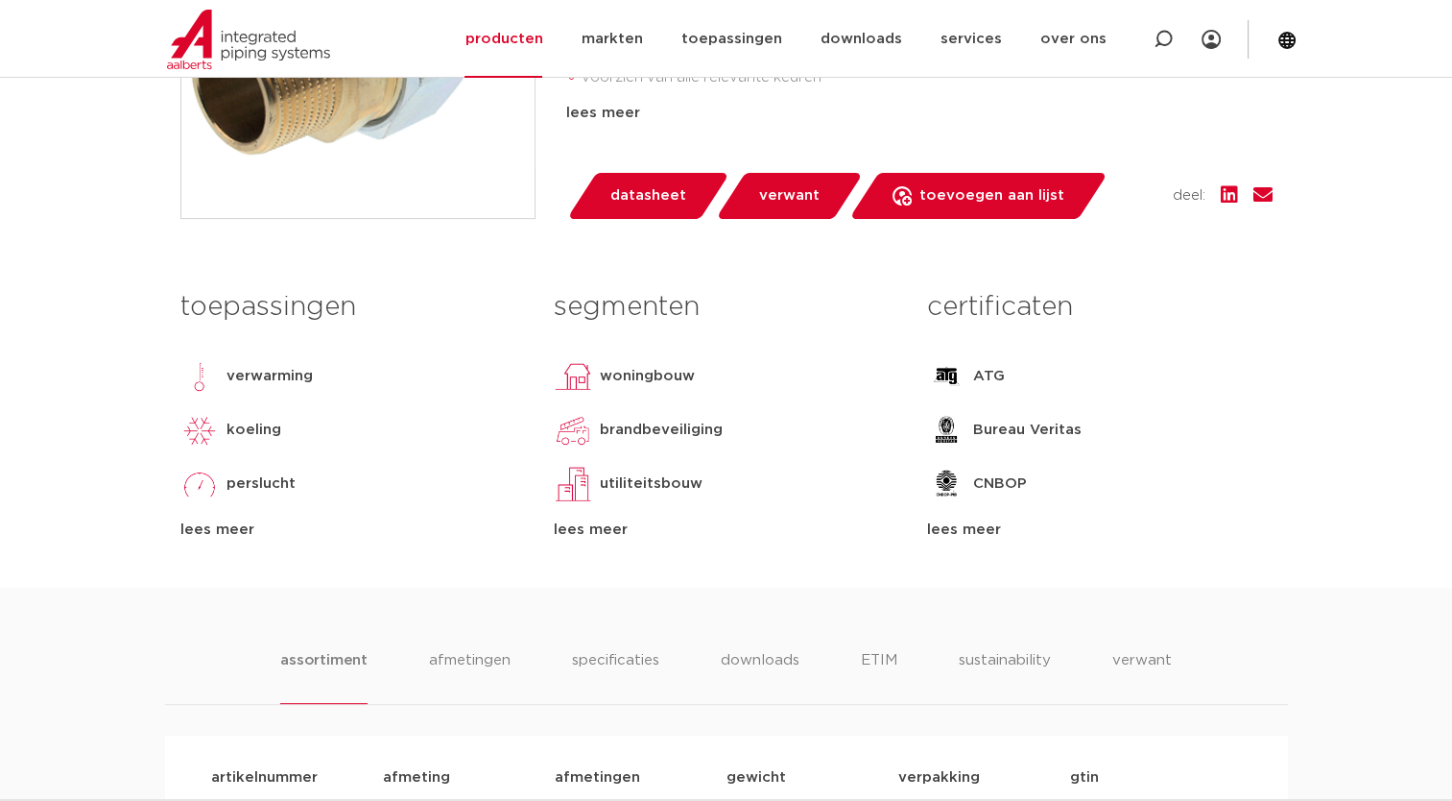
click at [674, 190] on span "datasheet" at bounding box center [648, 195] width 76 height 31
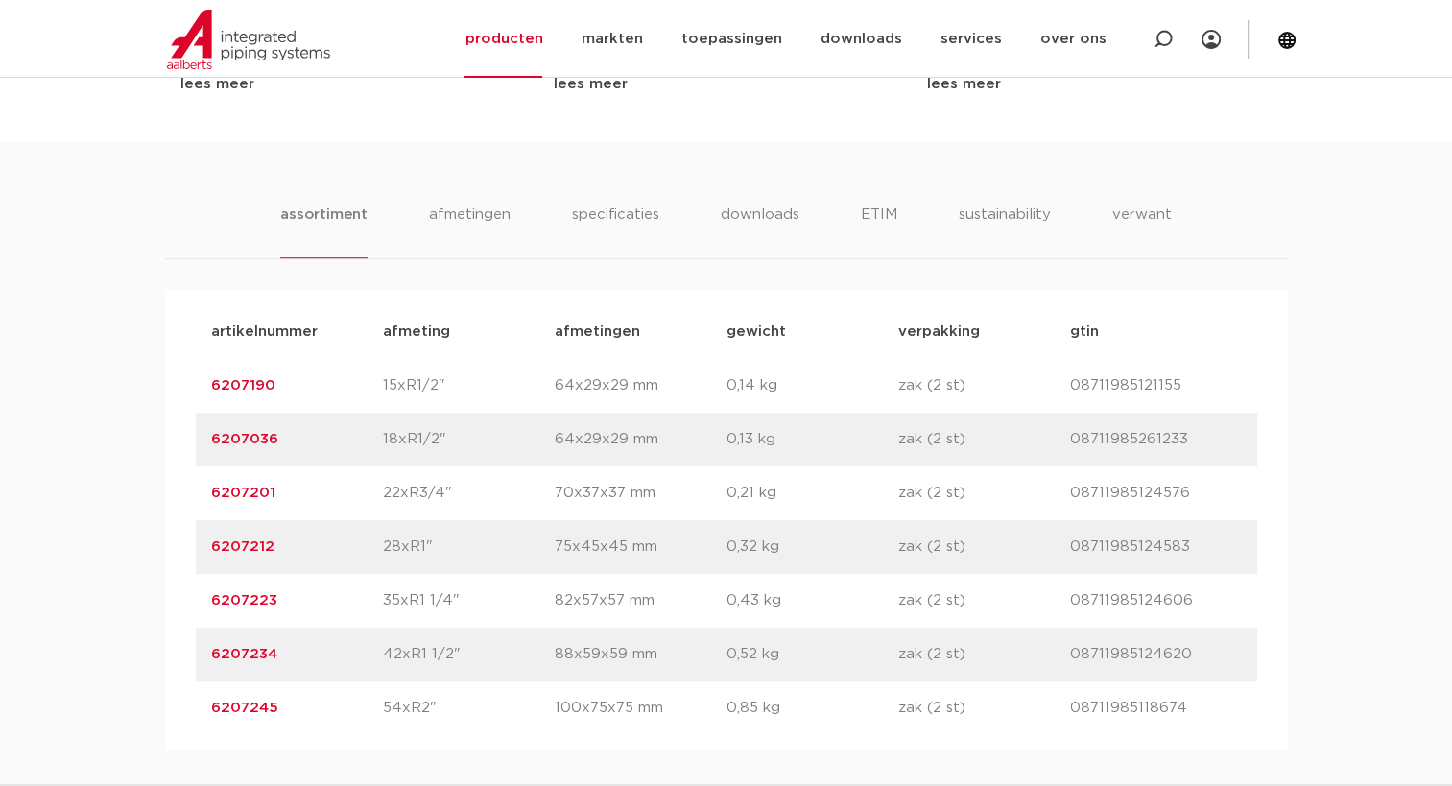
scroll to position [1248, 0]
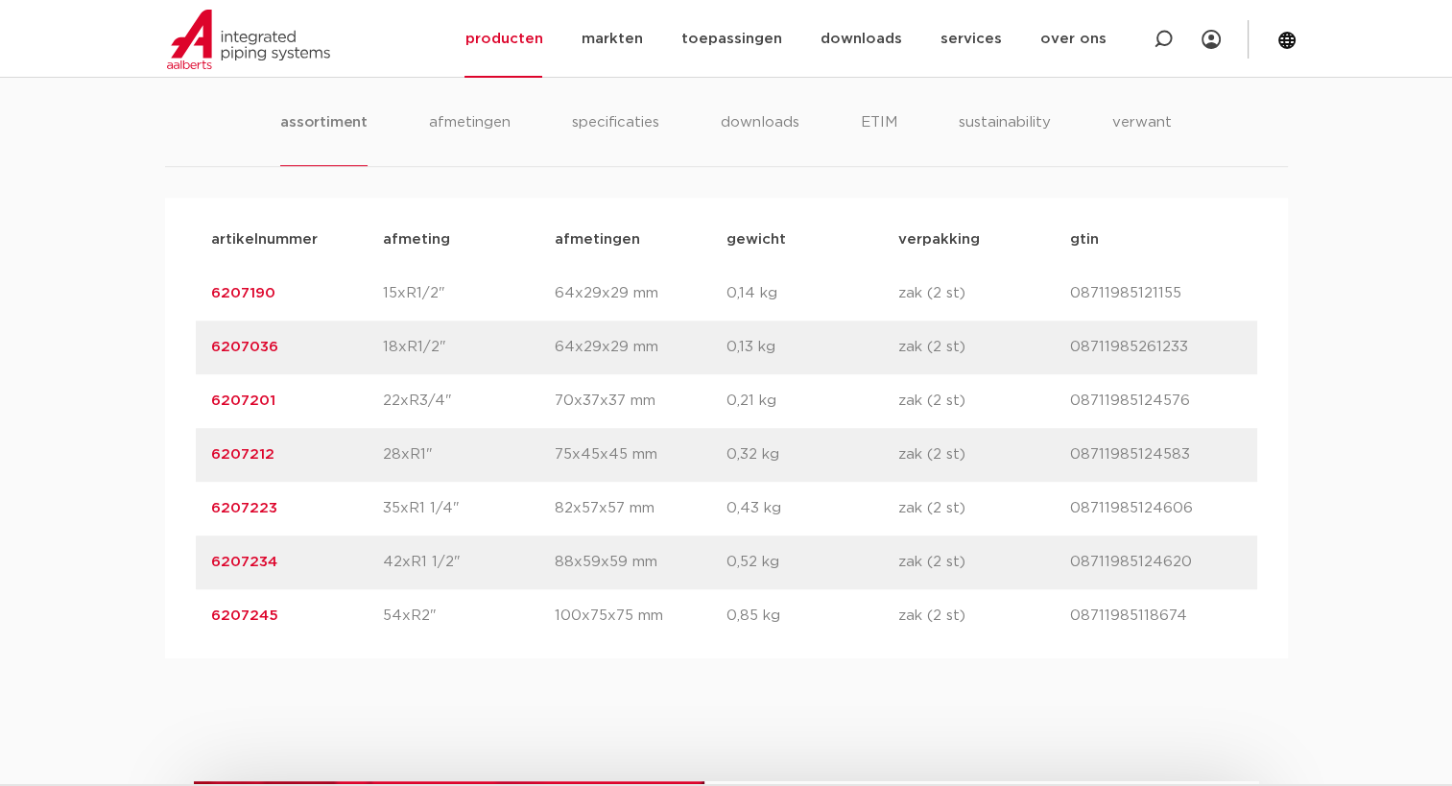
drag, startPoint x: 369, startPoint y: 406, endPoint x: 1237, endPoint y: 404, distance: 868.7
click at [1237, 404] on div "artikelnummer 6207201 afmeting 22xR3/4" afmetingen 70x37x37 mm gewicht 0,21 kg …" at bounding box center [727, 401] width 1062 height 54
click at [1237, 404] on p "08711985124576" at bounding box center [1156, 401] width 172 height 23
click at [564, 422] on div "artikelnummer 6207201 afmeting 22xR3/4" afmetingen 70x37x37 mm gewicht 0,21 kg …" at bounding box center [727, 401] width 1062 height 54
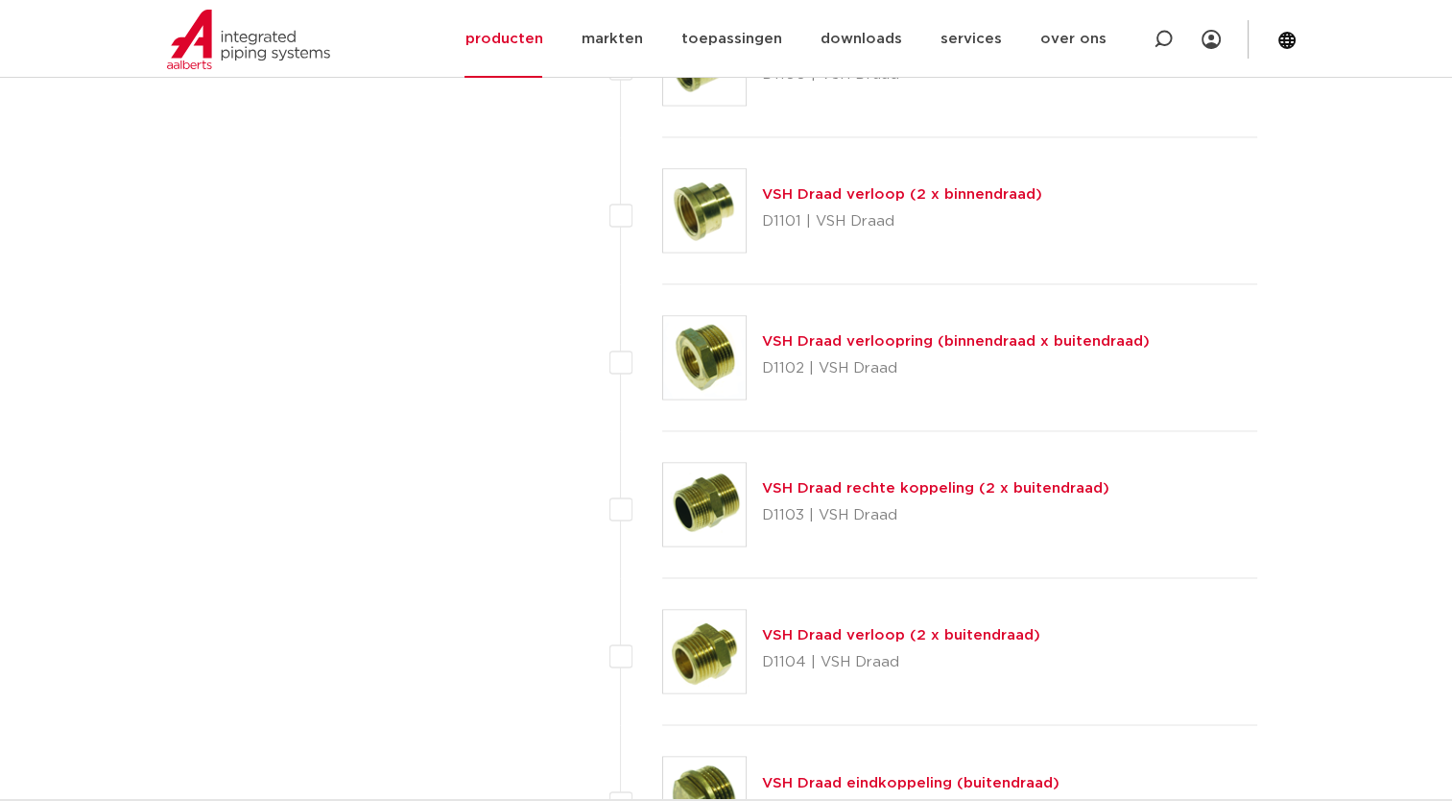
scroll to position [2976, 0]
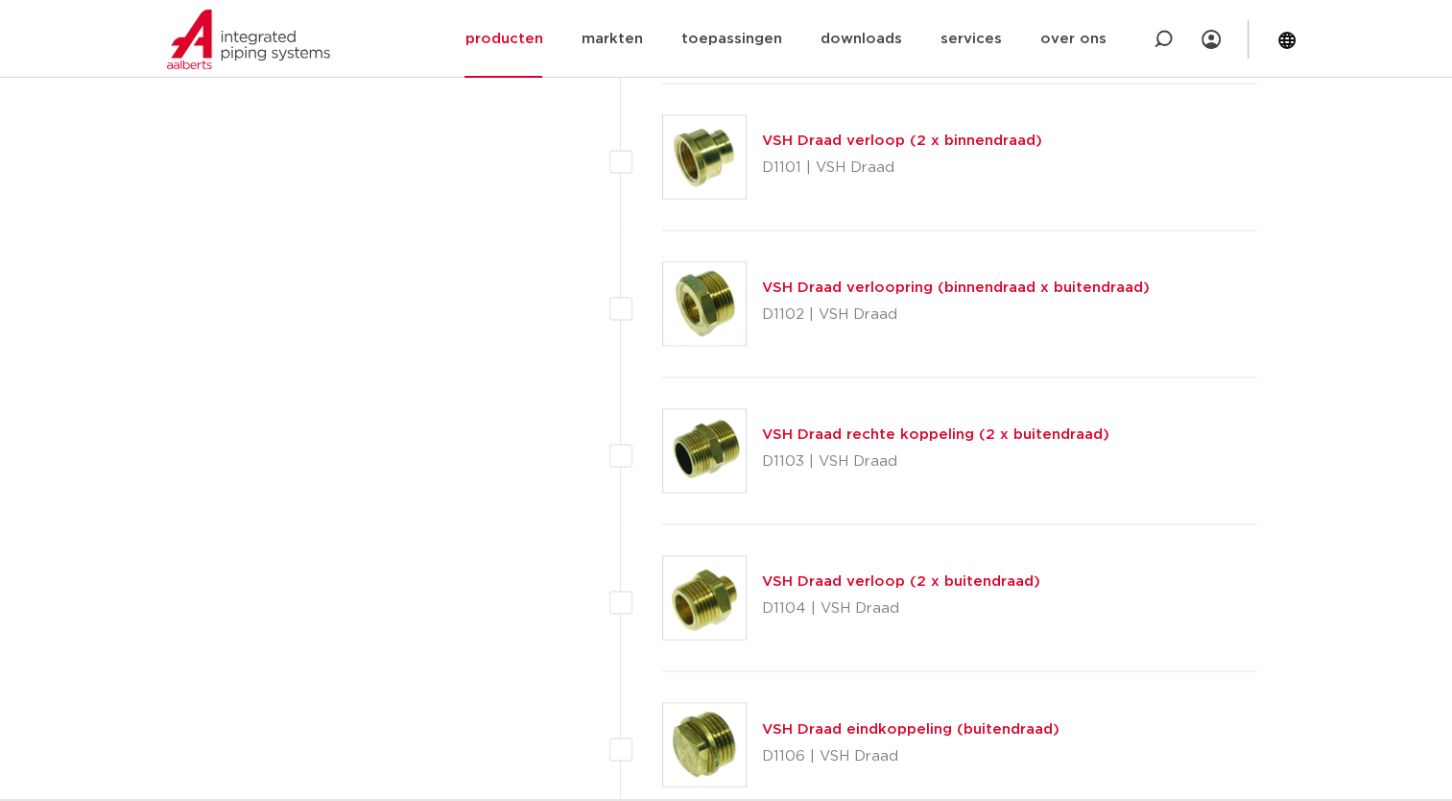
click at [925, 428] on link "VSH Draad rechte koppeling (2 x buitendraad)" at bounding box center [935, 434] width 347 height 14
click at [874, 574] on link "VSH Draad verloop (2 x buitendraad)" at bounding box center [901, 581] width 278 height 14
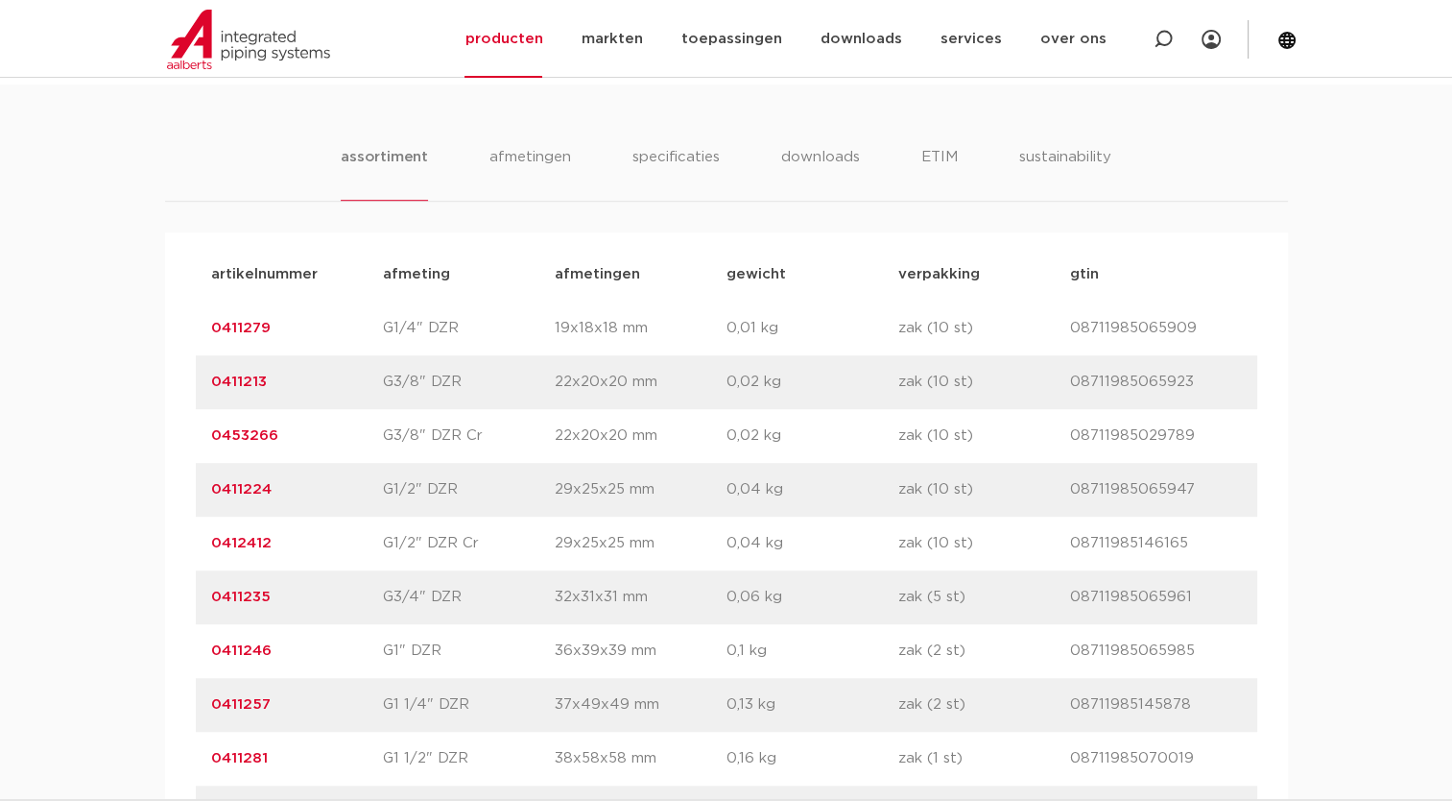
scroll to position [1344, 0]
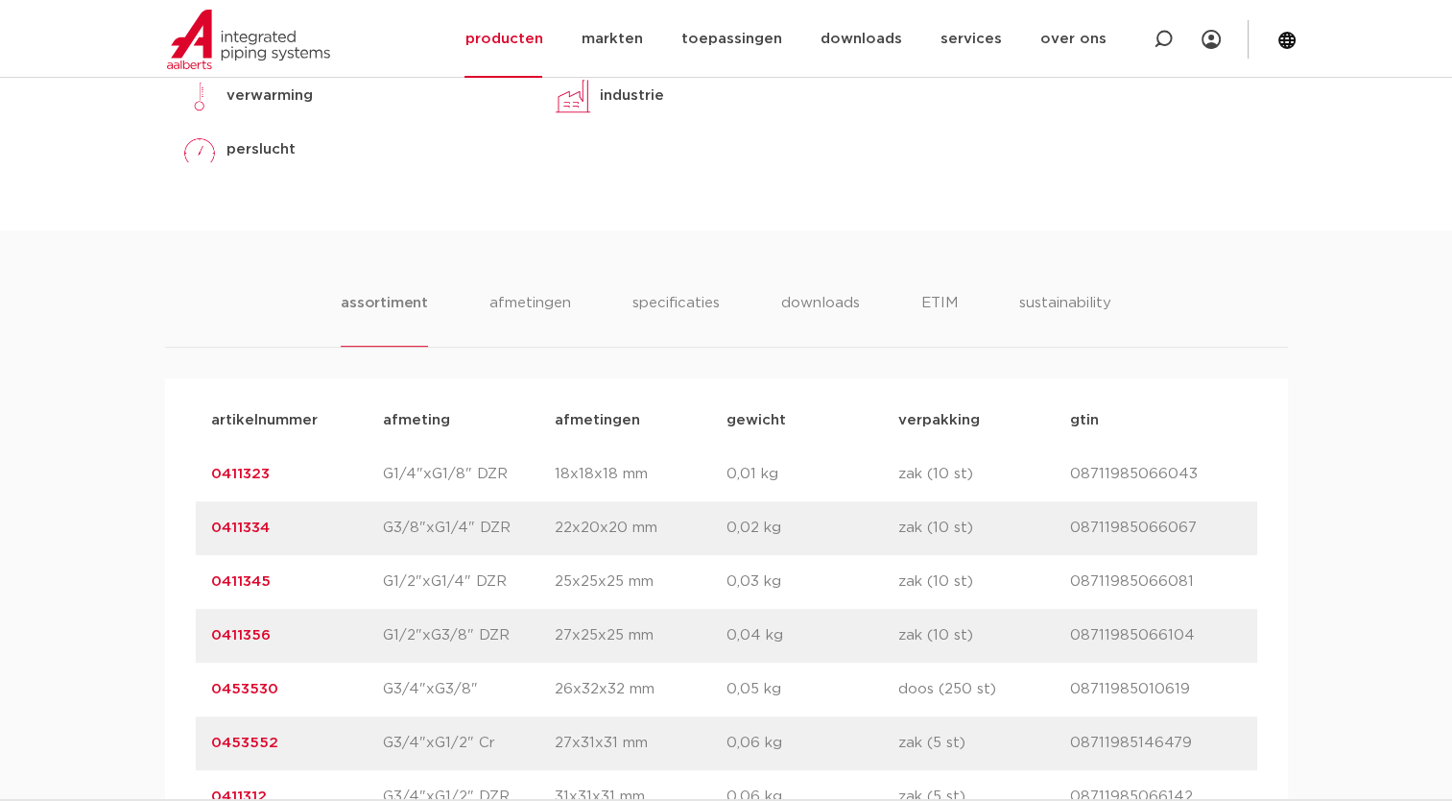
scroll to position [1344, 0]
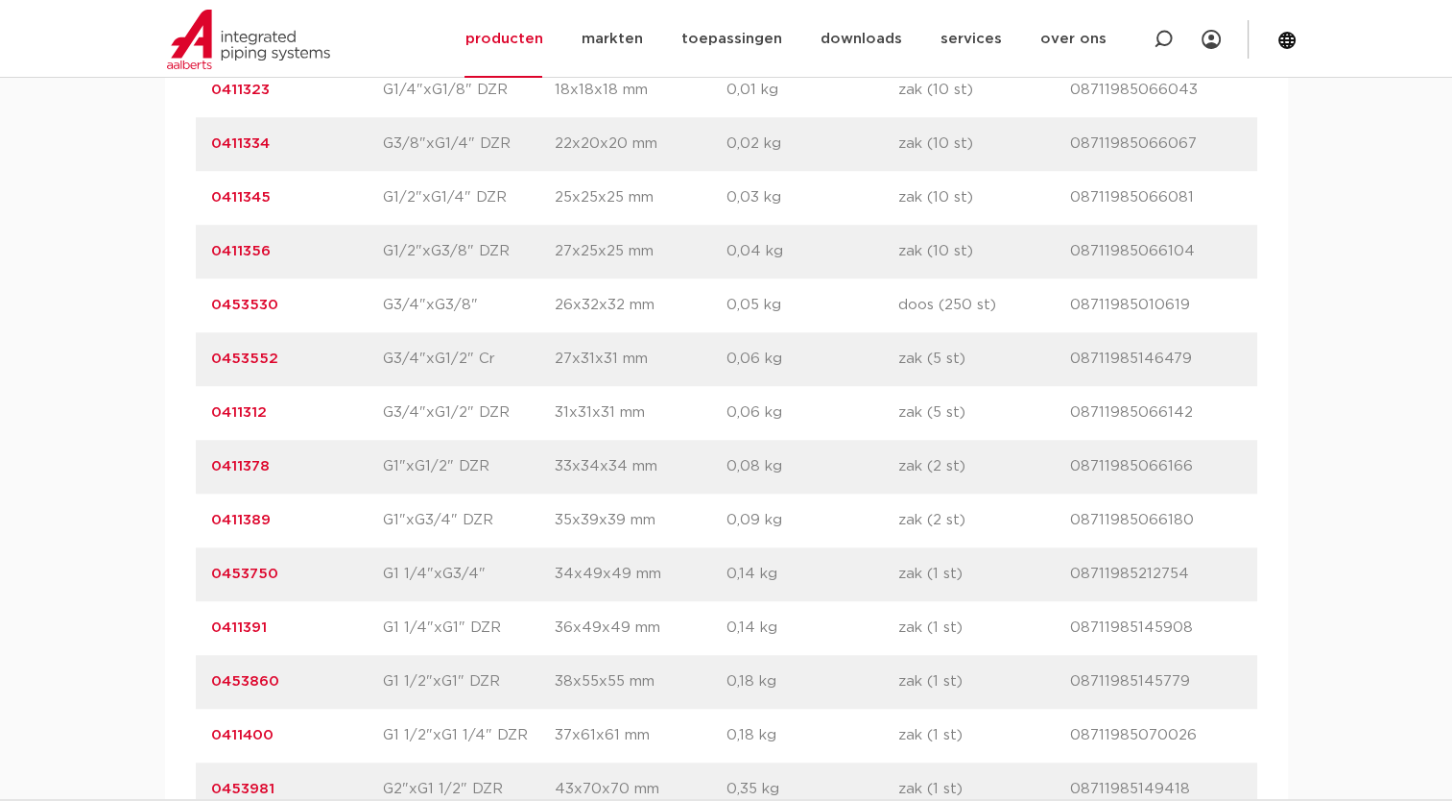
drag, startPoint x: 460, startPoint y: 459, endPoint x: 1207, endPoint y: 462, distance: 746.8
click at [1207, 462] on div "artikelnummer 0411378 afmeting G1"xG1/2" DZR afmetingen 33x34x34 mm gewicht 0,0…" at bounding box center [727, 467] width 1062 height 54
drag, startPoint x: 296, startPoint y: 459, endPoint x: 279, endPoint y: 461, distance: 16.4
click at [279, 461] on p "0411378" at bounding box center [297, 466] width 172 height 23
click at [1141, 478] on div "artikelnummer 0411378 afmeting G1"xG1/2" DZR afmetingen 33x34x34 mm gewicht 0,0…" at bounding box center [727, 467] width 1062 height 54
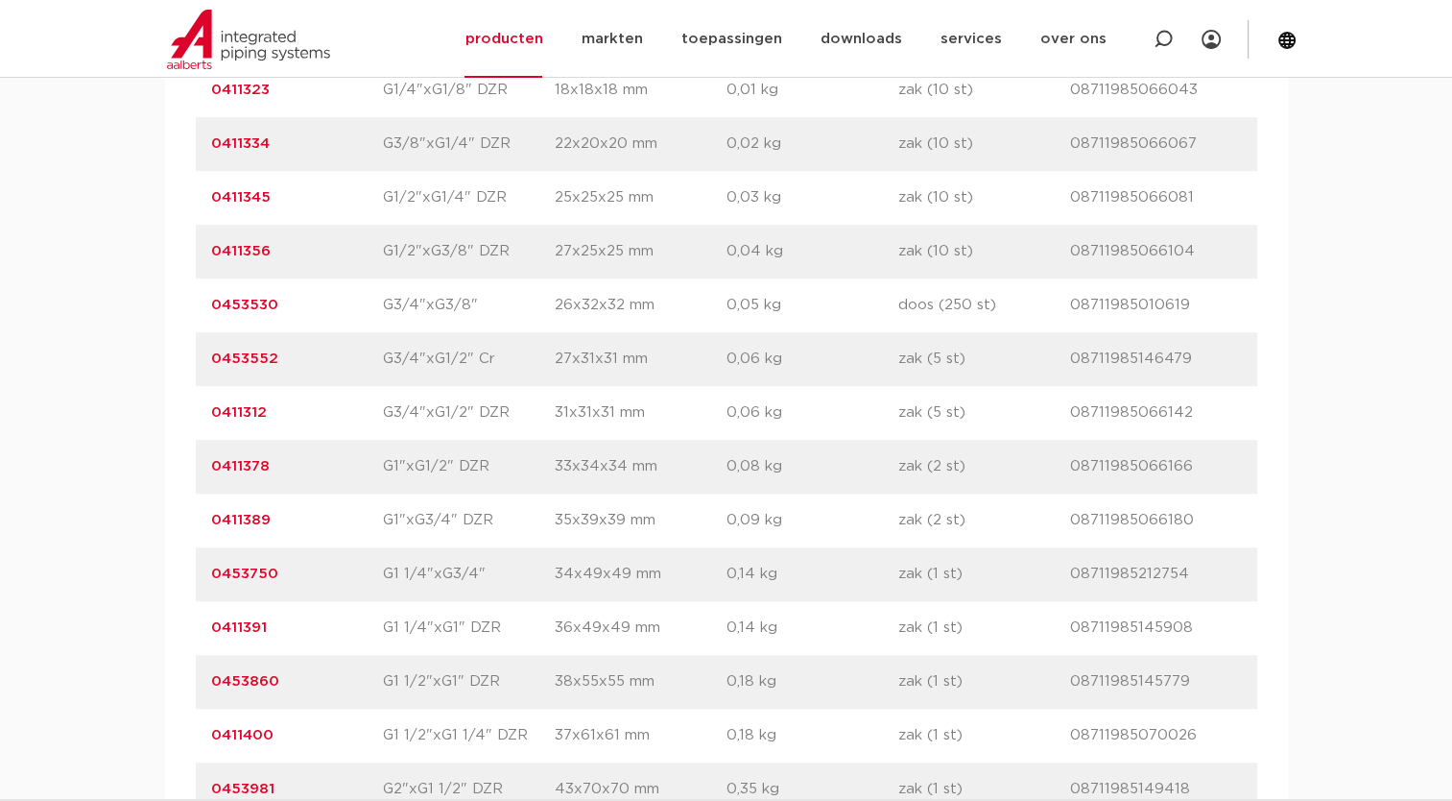
click at [1147, 463] on p "08711985066166" at bounding box center [1156, 466] width 172 height 23
copy p "08711985066166"
drag, startPoint x: 299, startPoint y: 478, endPoint x: 187, endPoint y: 469, distance: 111.7
click at [187, 469] on div "artikelnummer afmeting afmetingen gewicht verpakking gtin artikelnummer 0411323…" at bounding box center [726, 412] width 1123 height 837
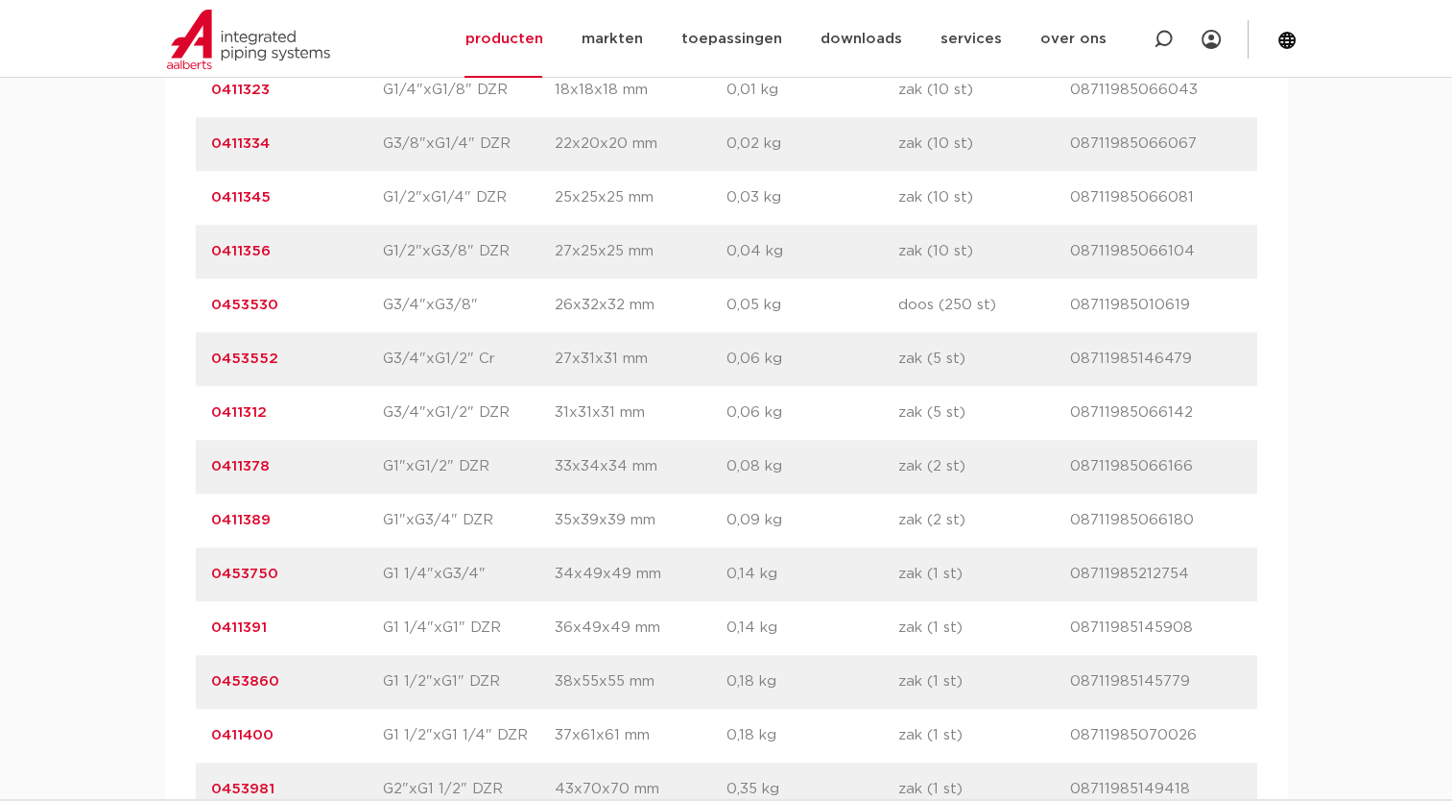
copy link "0411378"
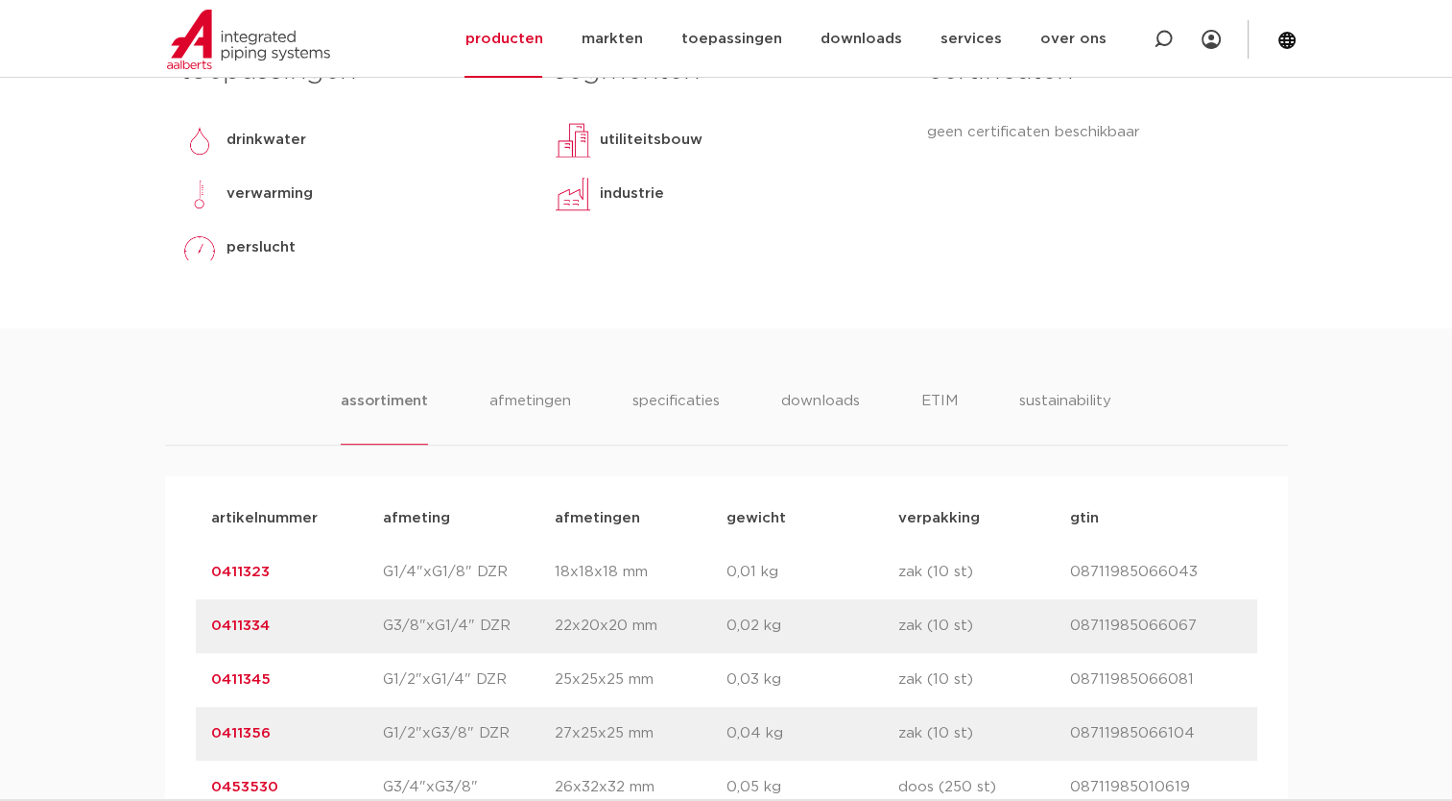
scroll to position [864, 0]
click at [503, 388] on li "afmetingen" at bounding box center [531, 415] width 84 height 55
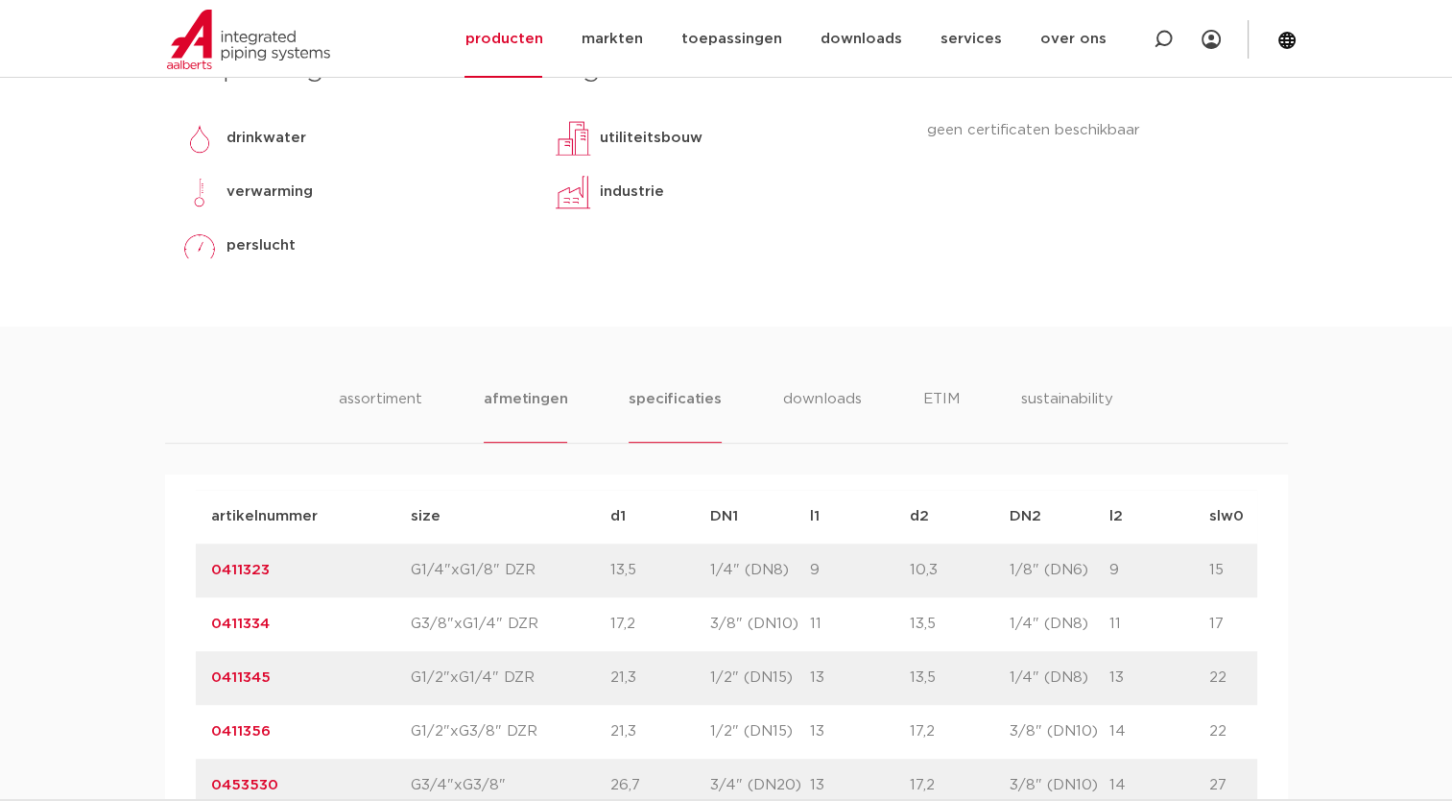
click at [660, 405] on li "specificaties" at bounding box center [675, 415] width 92 height 55
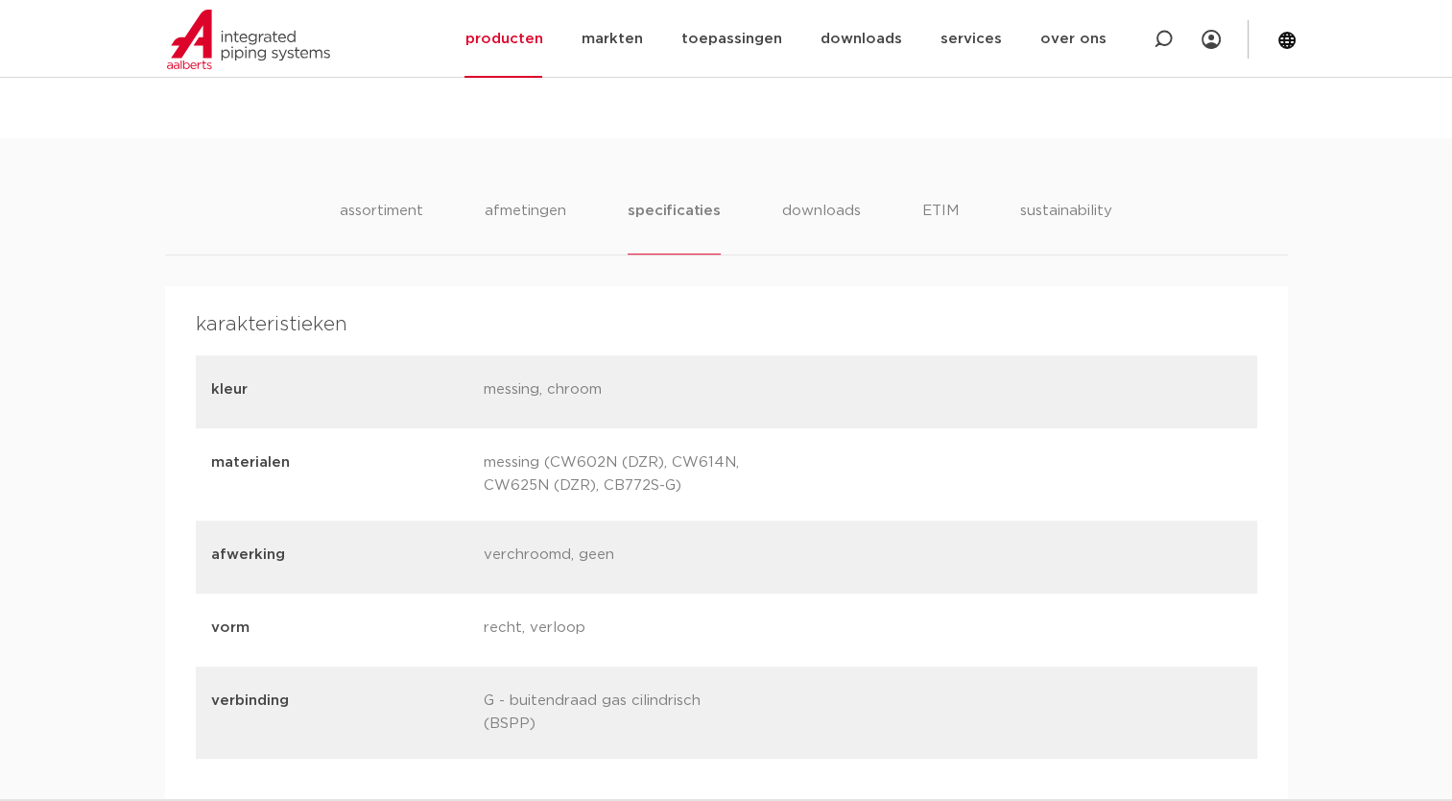
scroll to position [1056, 0]
drag, startPoint x: 700, startPoint y: 476, endPoint x: 503, endPoint y: 476, distance: 196.8
click at [503, 476] on p "messing (CW602N (DZR), CW614N, CW625N (DZR), CB772S-G)" at bounding box center [613, 470] width 258 height 46
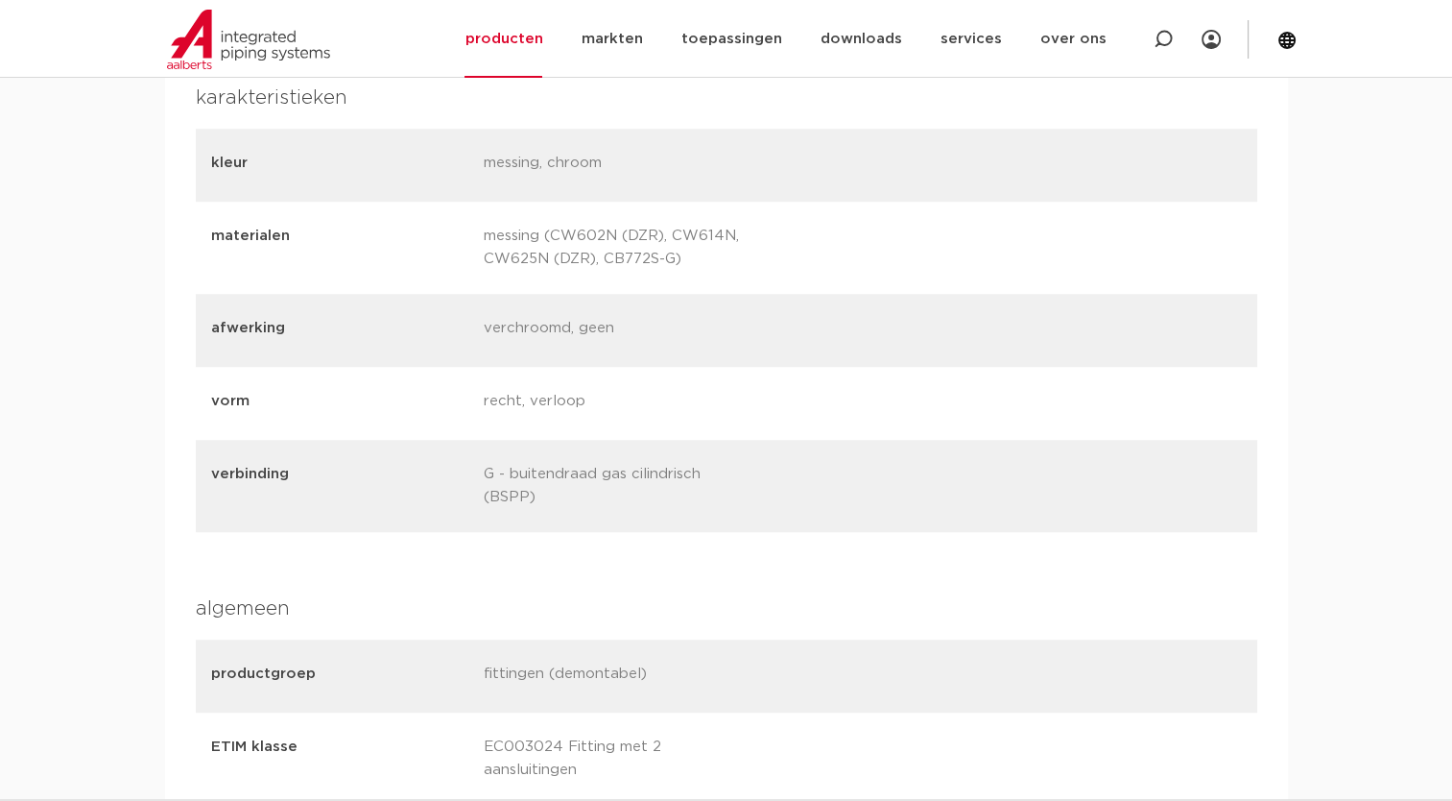
scroll to position [1344, 0]
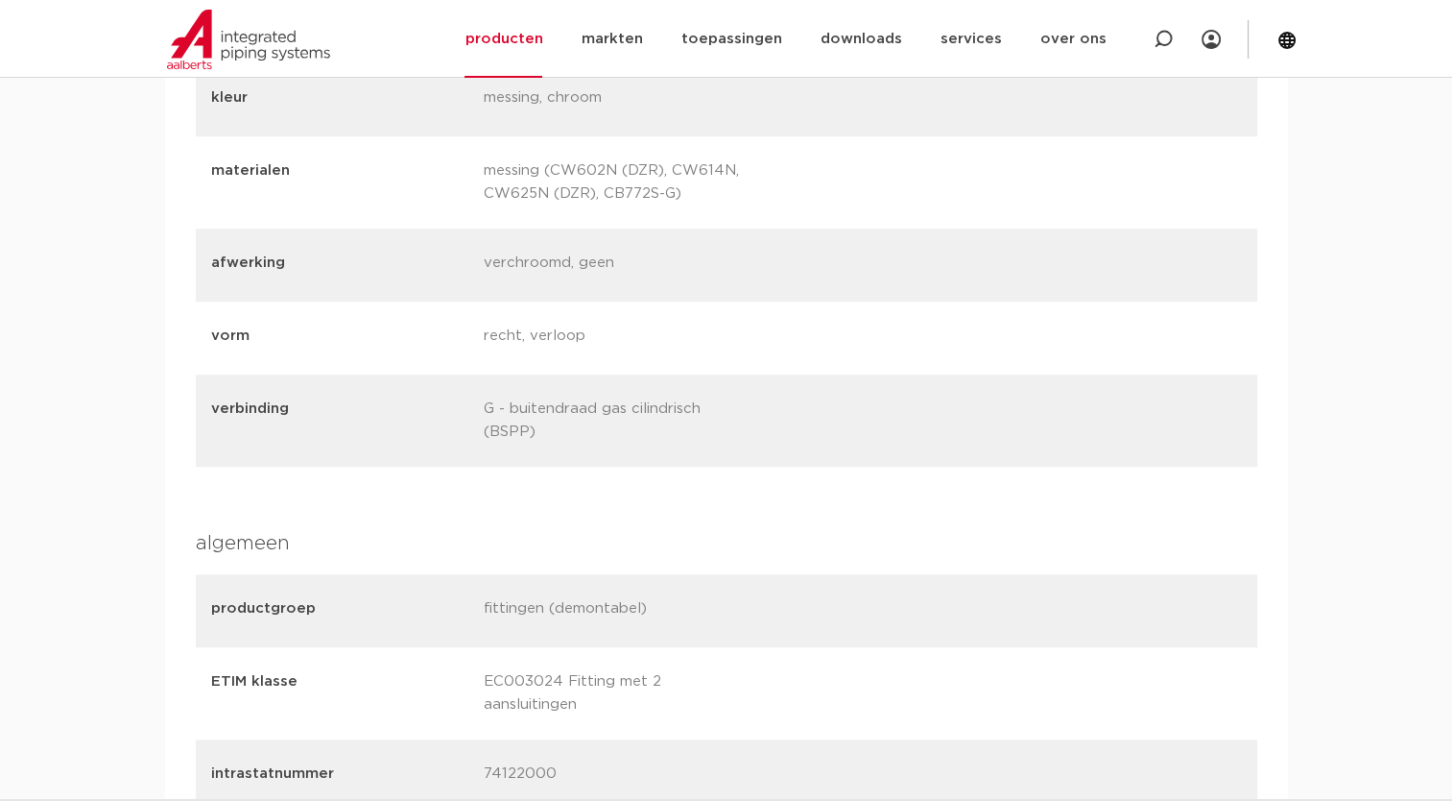
drag, startPoint x: 568, startPoint y: 440, endPoint x: 435, endPoint y: 417, distance: 135.4
click at [435, 417] on div "verbinding G - buitendraad gas cilindrisch (BSPP)" at bounding box center [727, 420] width 1062 height 92
drag, startPoint x: 435, startPoint y: 417, endPoint x: 522, endPoint y: 417, distance: 87.3
click at [522, 417] on p "G - buitendraad gas cilindrisch (BSPP)" at bounding box center [613, 420] width 258 height 46
click at [554, 431] on p "G - buitendraad gas cilindrisch (BSPP)" at bounding box center [613, 420] width 258 height 46
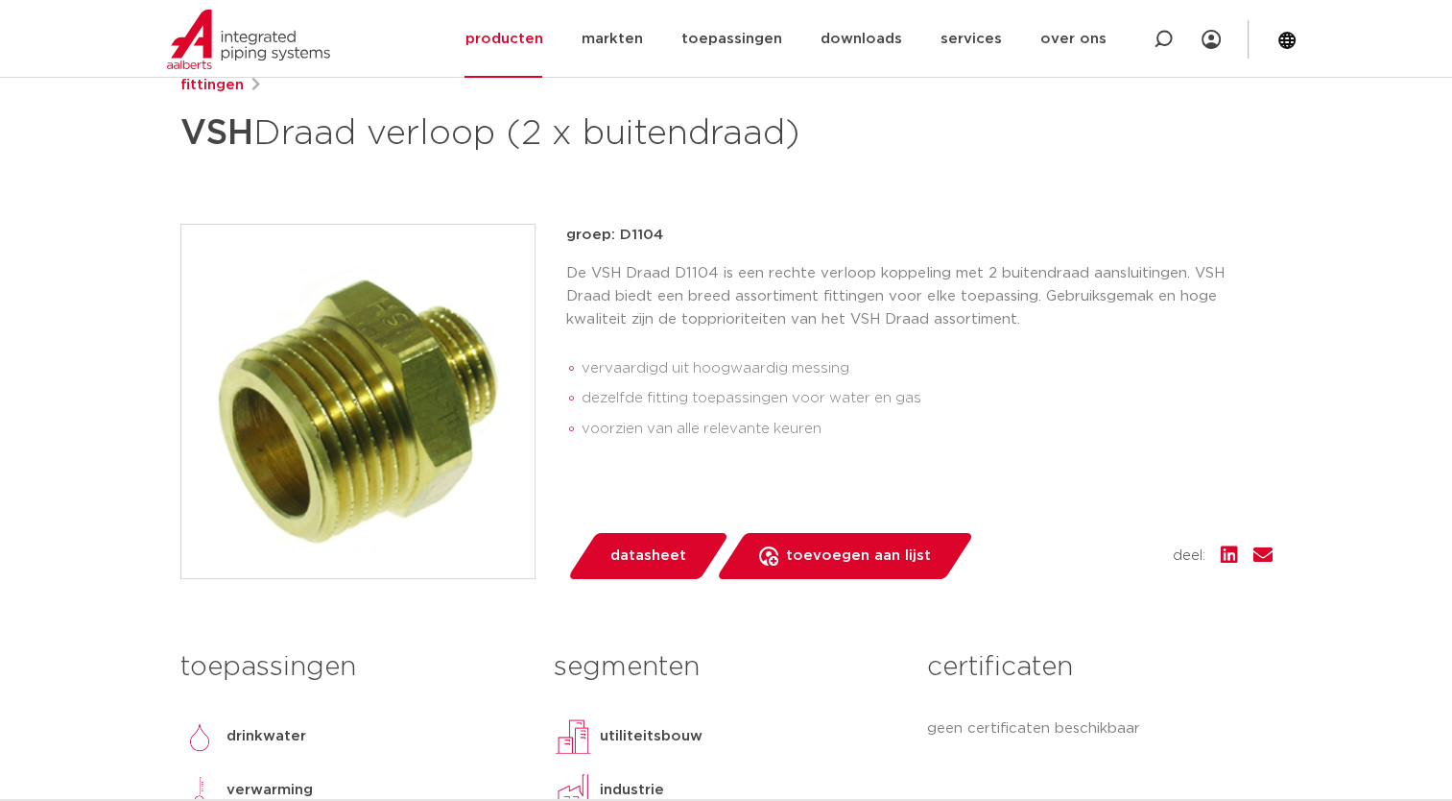
scroll to position [384, 0]
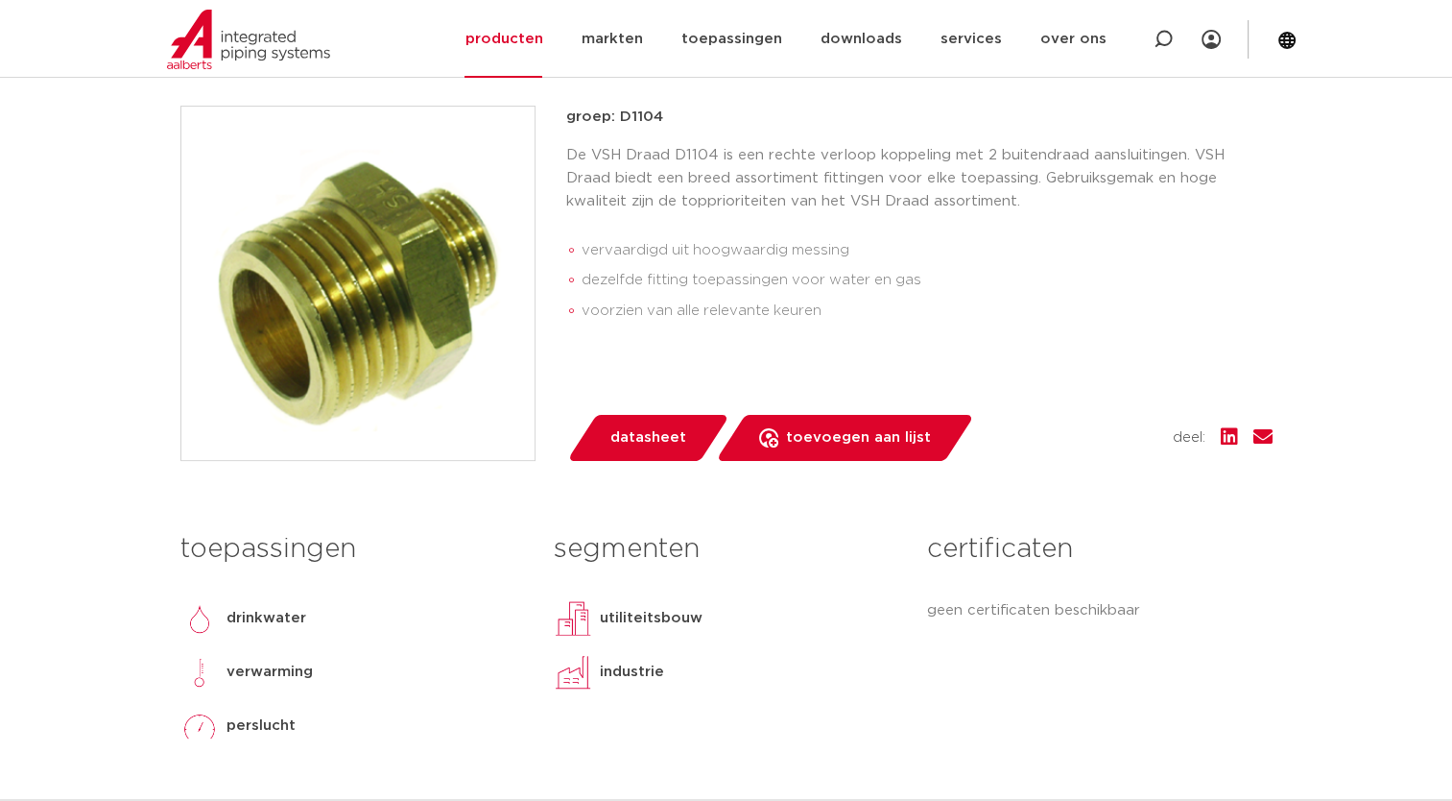
click at [384, 369] on img at bounding box center [357, 283] width 353 height 353
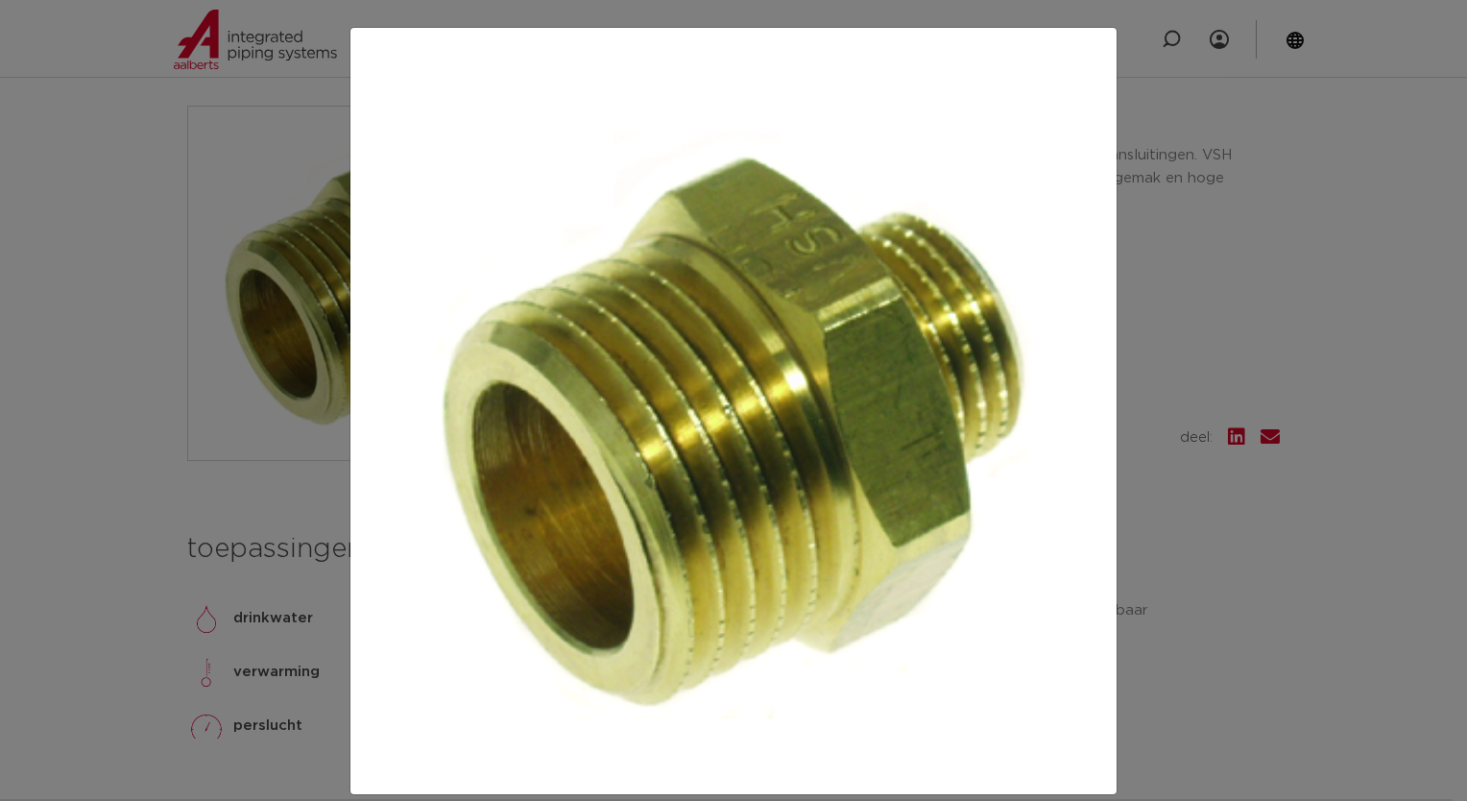
click at [246, 182] on div at bounding box center [733, 400] width 1467 height 801
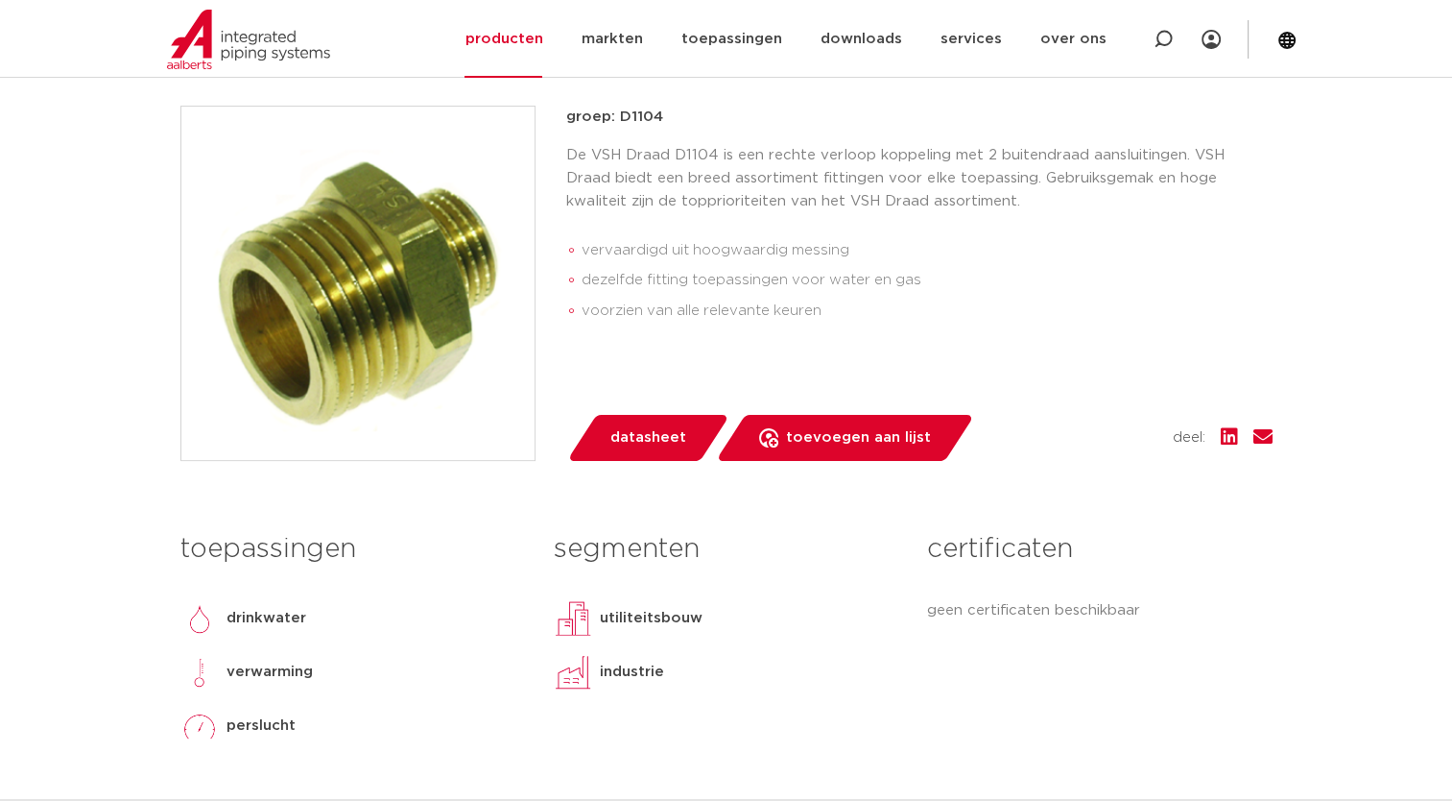
click at [389, 200] on img at bounding box center [357, 283] width 353 height 353
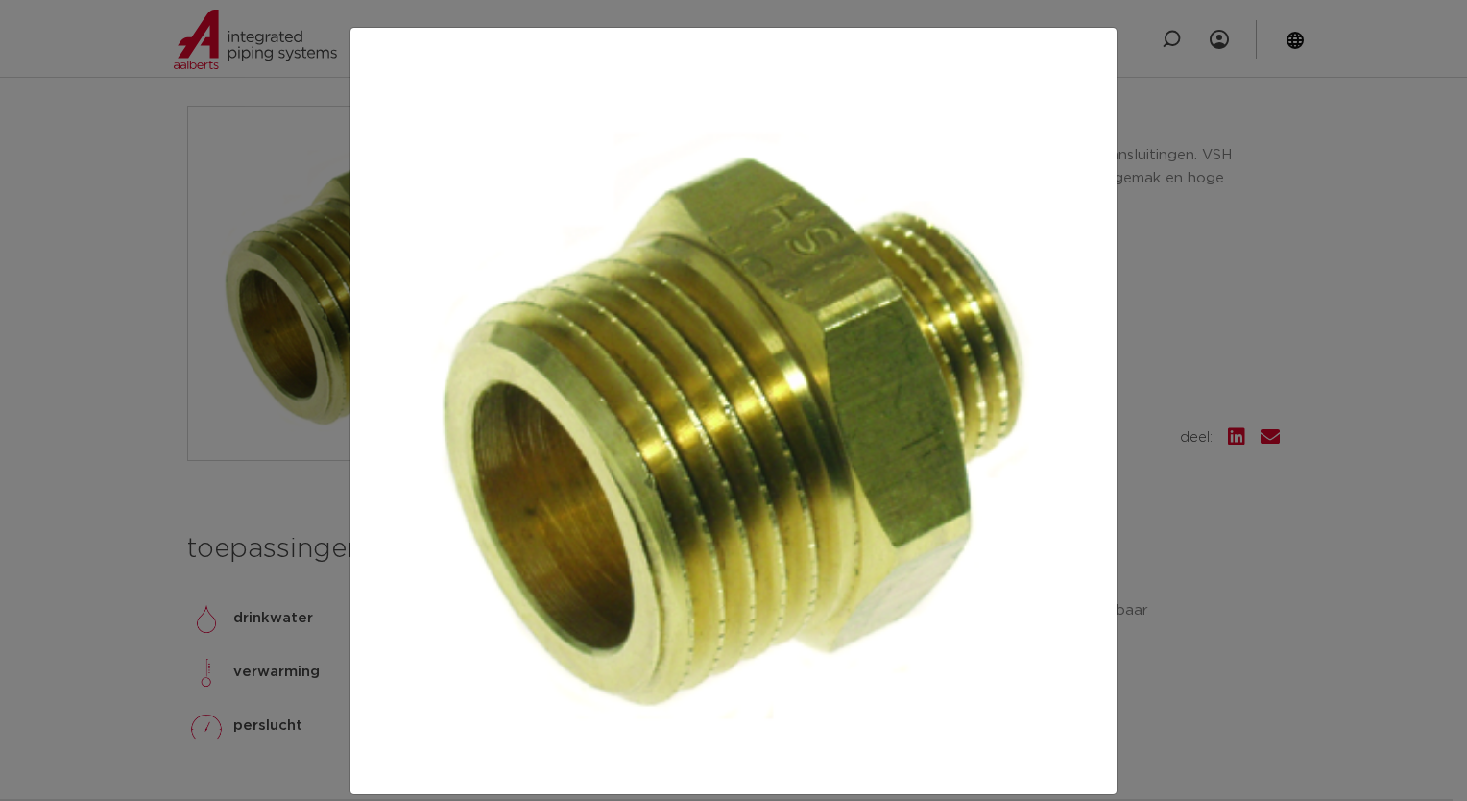
click at [798, 363] on img at bounding box center [733, 410] width 735 height 735
click at [994, 411] on img at bounding box center [733, 410] width 735 height 735
click at [1162, 391] on div at bounding box center [733, 400] width 1467 height 801
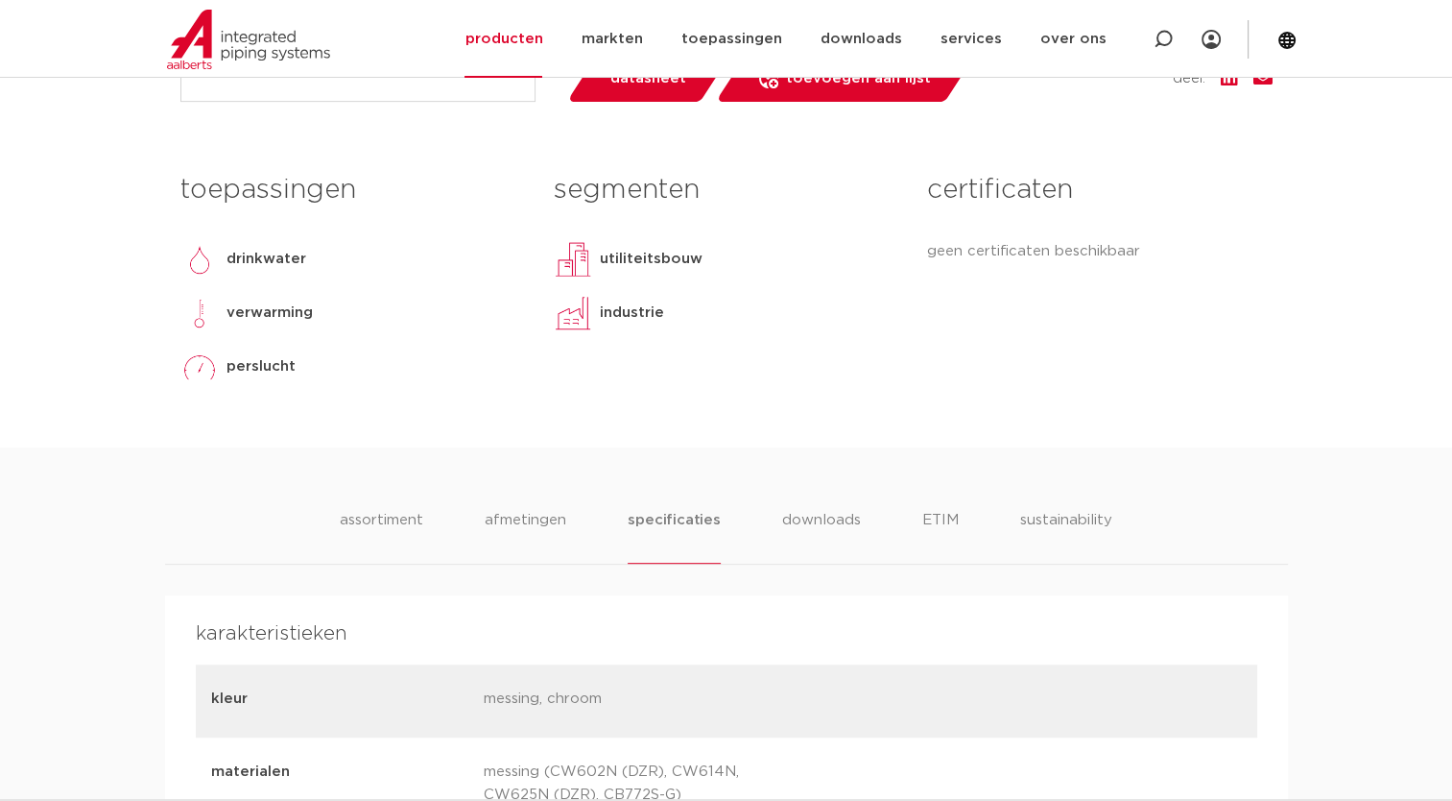
scroll to position [864, 0]
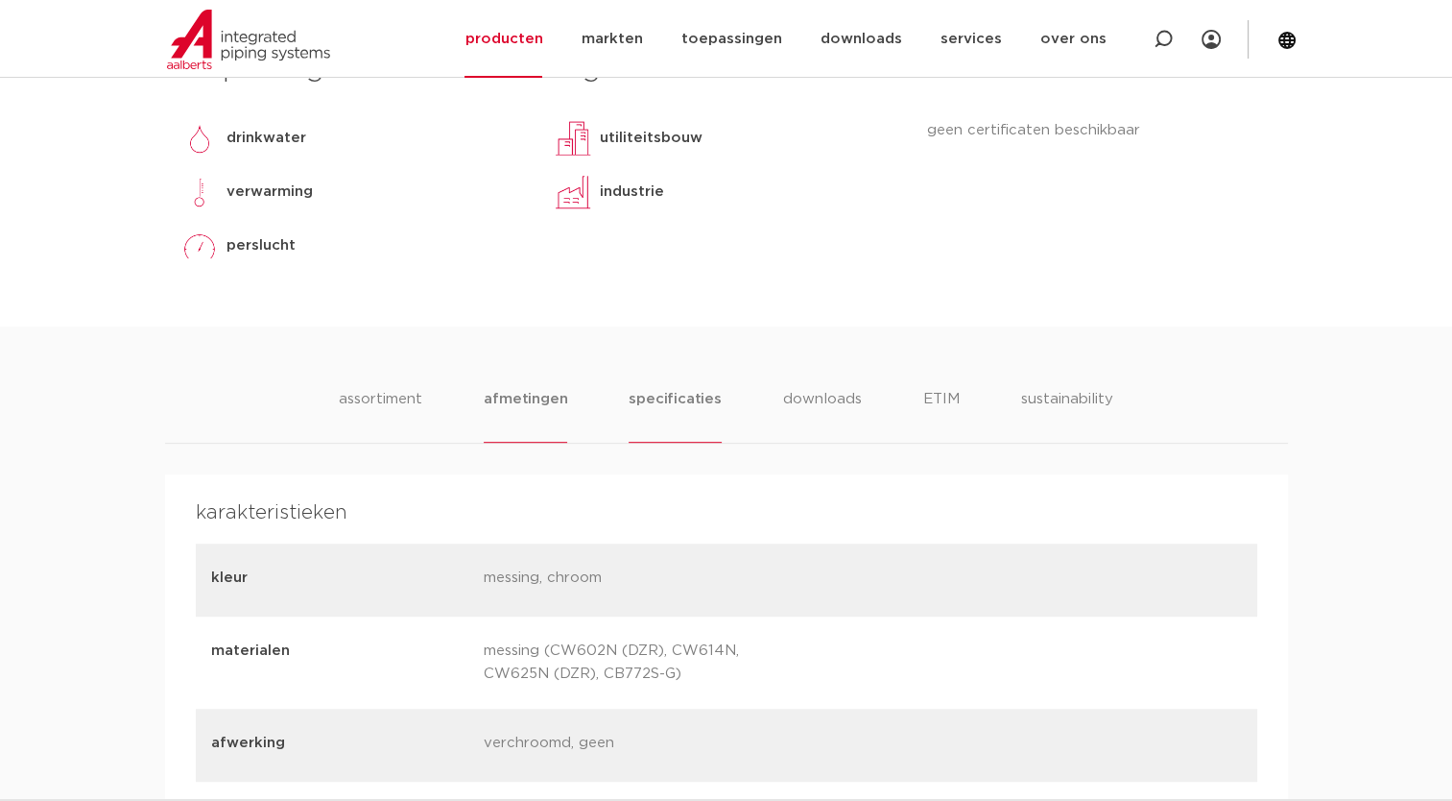
click at [541, 423] on li "afmetingen" at bounding box center [526, 415] width 84 height 55
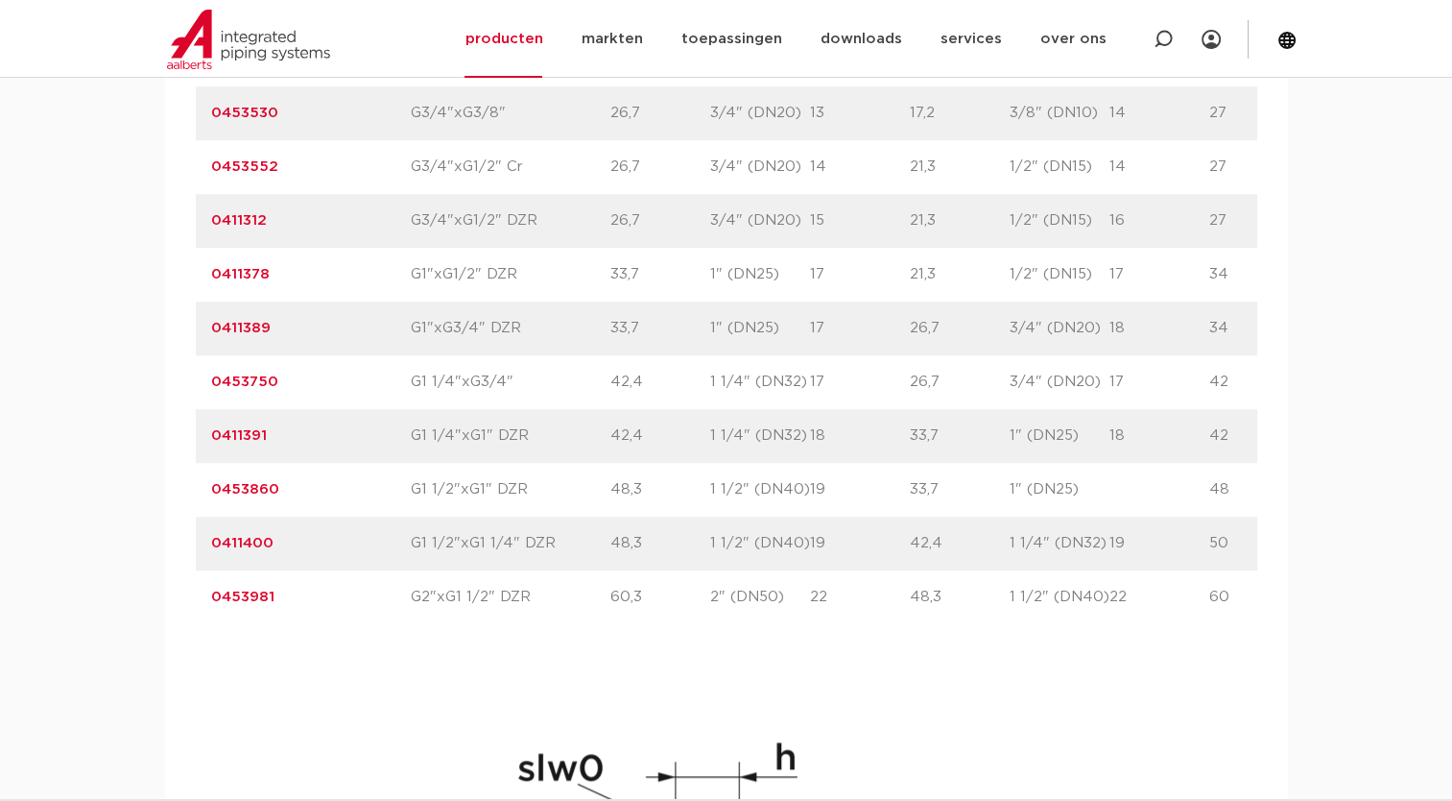
scroll to position [2016, 0]
